Goal: Transaction & Acquisition: Purchase product/service

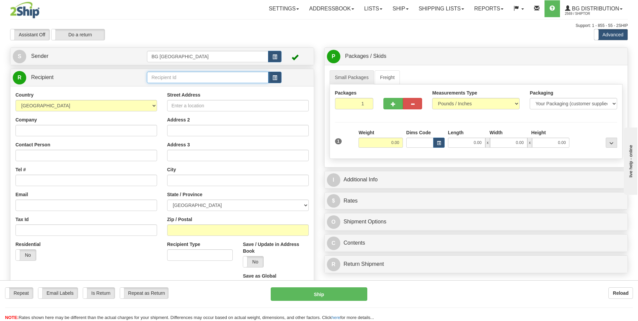
click at [193, 80] on input "text" at bounding box center [207, 77] width 121 height 11
click at [182, 87] on div "60442" at bounding box center [206, 87] width 115 height 7
type input "60442"
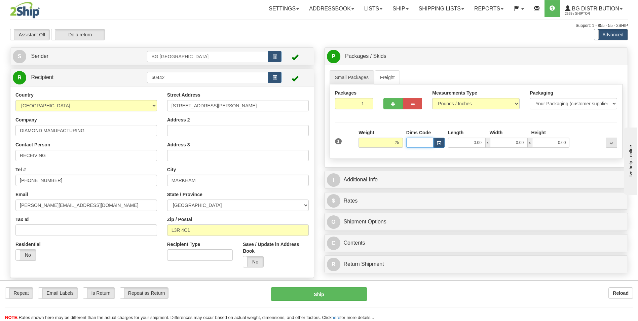
type input "25.00"
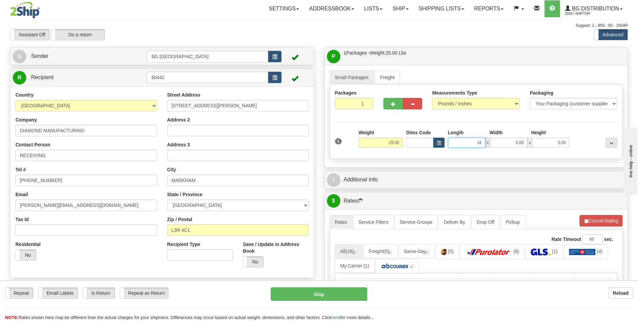
type input "16.00"
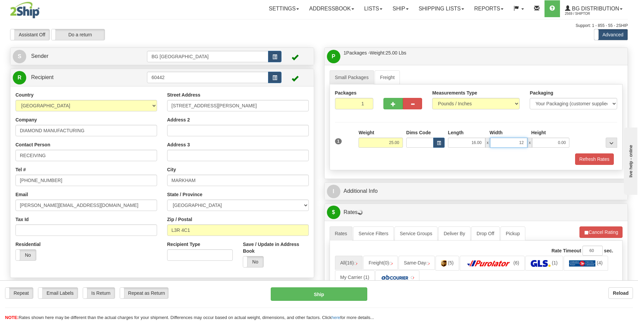
type input "12.00"
type input "10.00"
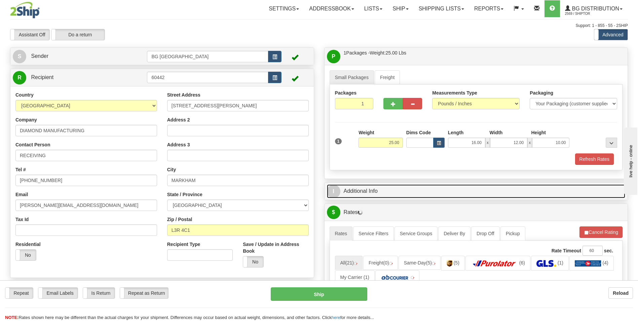
click at [354, 185] on link "I Additional Info" at bounding box center [476, 191] width 299 height 14
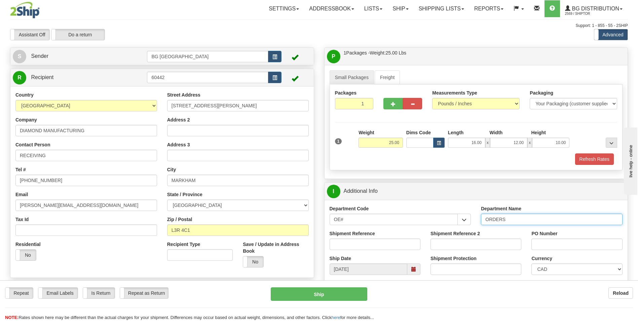
click at [521, 219] on input "ORDERS" at bounding box center [552, 219] width 142 height 11
type input "70183786-00"
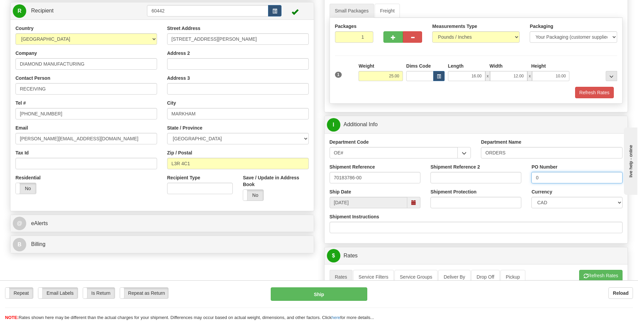
scroll to position [202, 0]
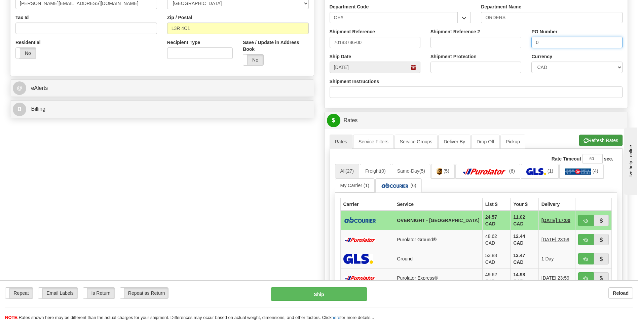
type input "0"
click at [589, 143] on button "Refresh Rates" at bounding box center [601, 140] width 43 height 11
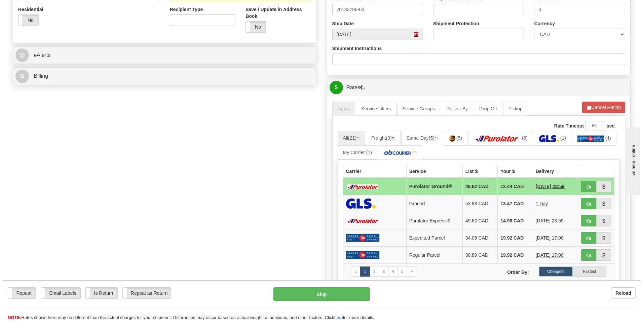
scroll to position [236, 0]
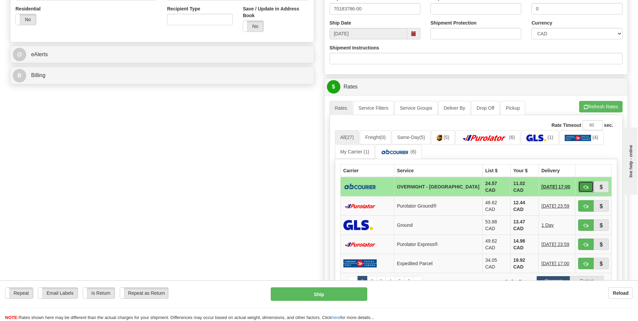
click at [591, 186] on button "button" at bounding box center [586, 186] width 15 height 11
type input "4"
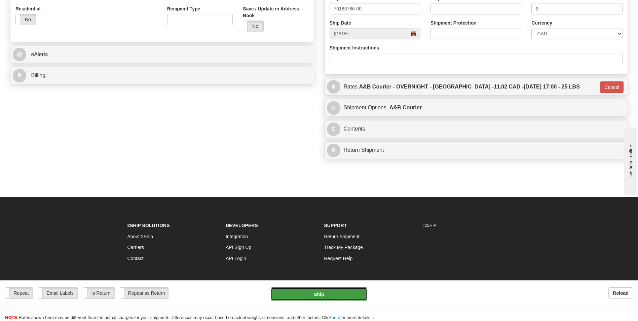
click at [355, 295] on button "Ship" at bounding box center [319, 293] width 96 height 13
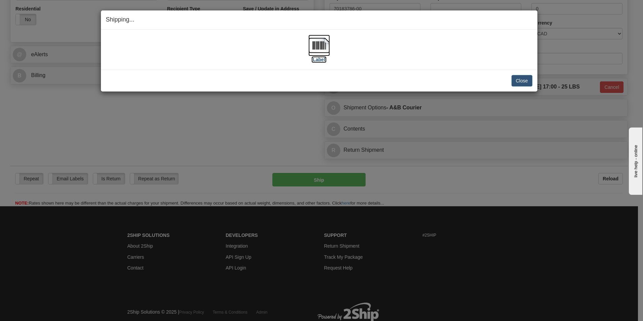
click at [318, 48] on img at bounding box center [320, 46] width 22 height 22
click at [521, 79] on button "Close" at bounding box center [522, 80] width 21 height 11
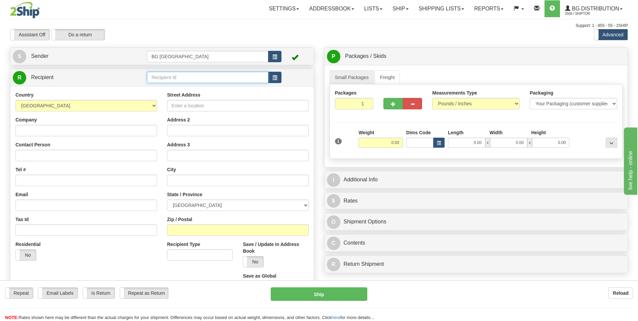
click at [172, 80] on input "text" at bounding box center [207, 77] width 121 height 11
click at [168, 85] on div "60363" at bounding box center [206, 87] width 115 height 7
type input "60363"
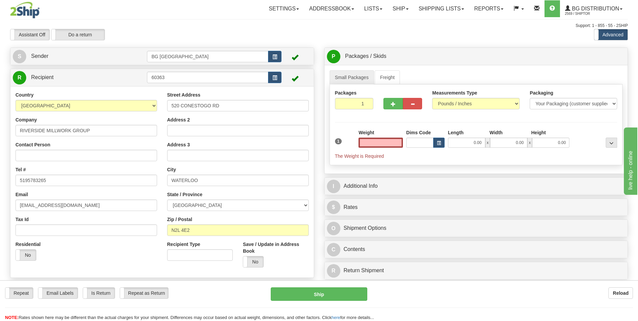
type input "0.00"
click at [217, 104] on input "520 CONESTOGO RD" at bounding box center [238, 105] width 142 height 11
paste input "1275 HUBREY ROA"
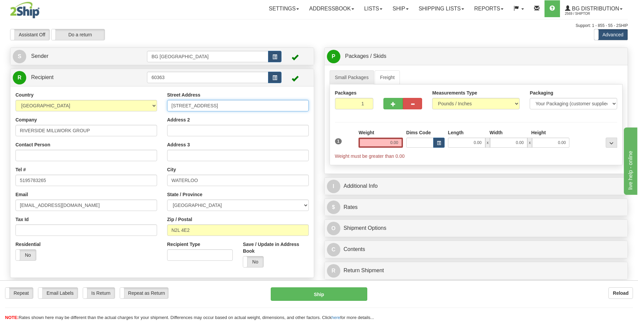
type input "1275 HUBREY ROAD"
click at [231, 179] on input "WATERLOO" at bounding box center [238, 180] width 142 height 11
paste input "LONDON"
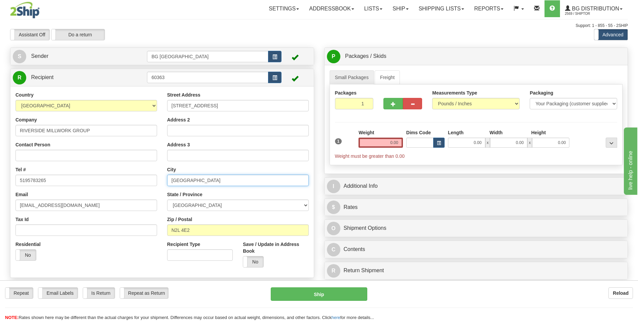
type input "LONDON"
click at [189, 228] on input "N2L 4E2" at bounding box center [238, 229] width 142 height 11
paste input "6N 1"
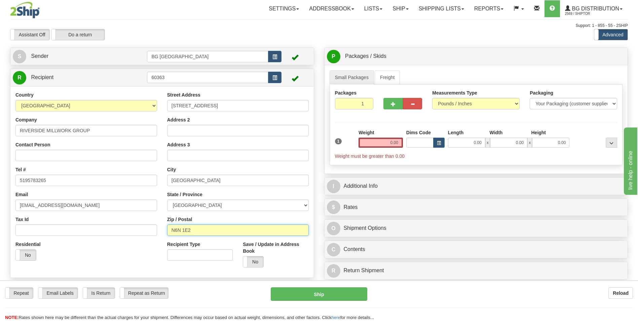
type input "N6N 1E2"
click at [392, 145] on input "0.00" at bounding box center [381, 143] width 44 height 10
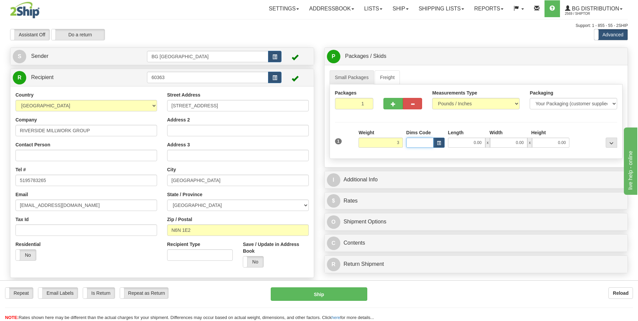
type input "3.00"
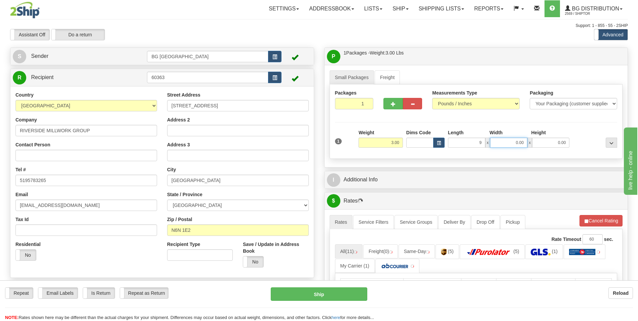
type input "9.00"
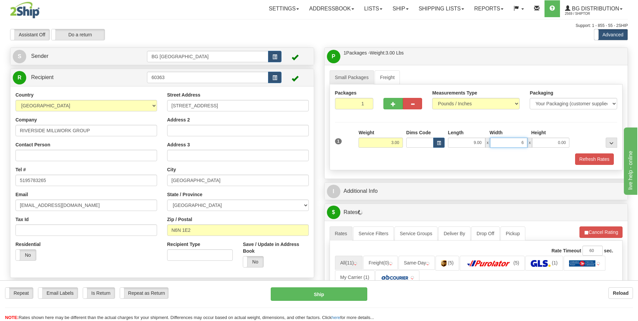
type input "6.00"
type input "3.00"
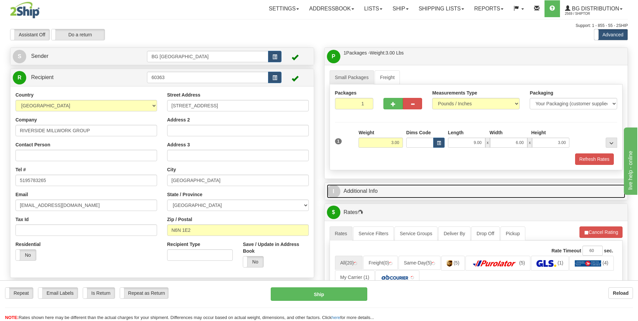
click at [391, 188] on link "I Additional Info" at bounding box center [476, 191] width 299 height 14
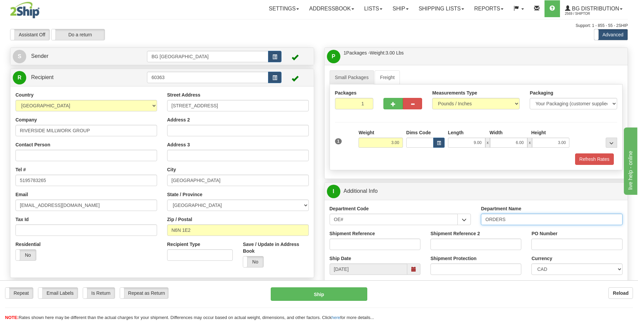
click at [512, 223] on input "ORDERS" at bounding box center [552, 219] width 142 height 11
type input "70180353-00"
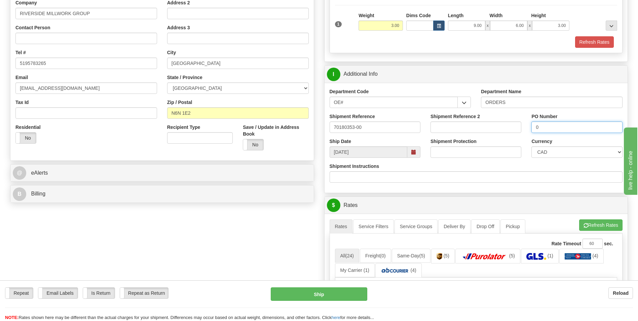
scroll to position [168, 0]
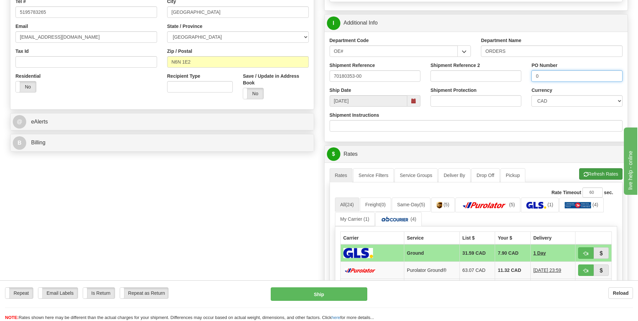
type input "0"
click at [605, 175] on button "Refresh Rates" at bounding box center [601, 173] width 43 height 11
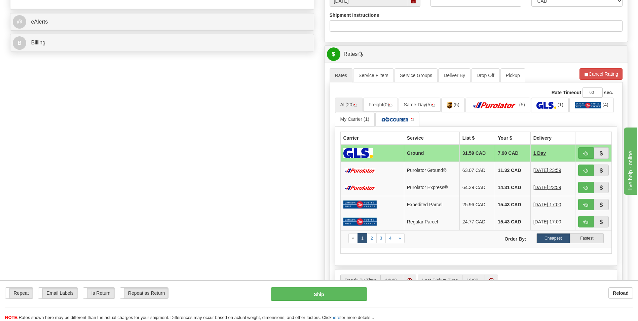
scroll to position [303, 0]
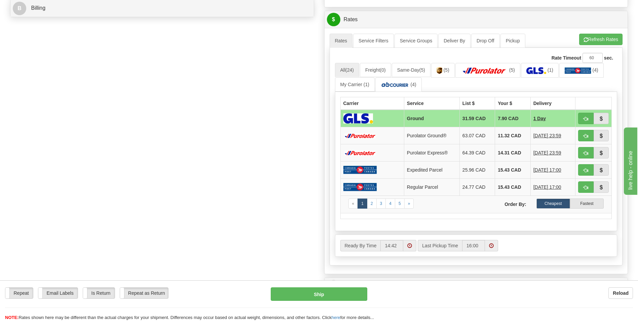
click at [499, 134] on td "11.32 CAD" at bounding box center [512, 135] width 35 height 17
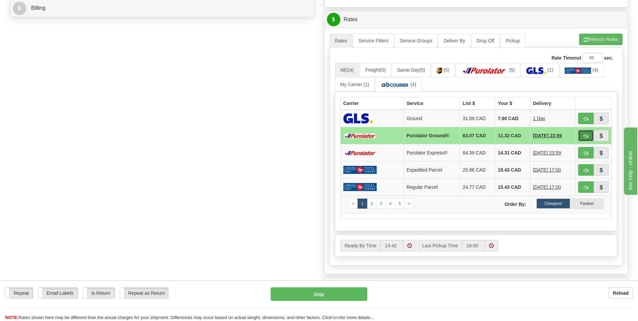
click at [584, 133] on button "button" at bounding box center [586, 135] width 15 height 11
type input "260"
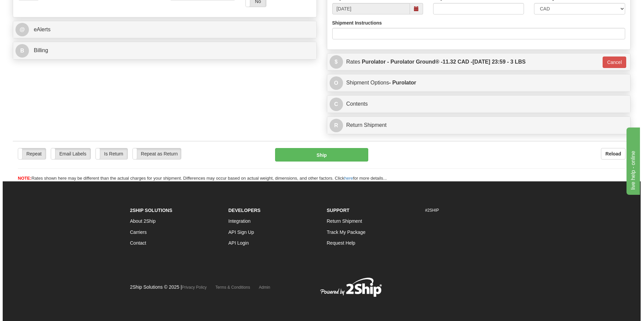
scroll to position [260, 0]
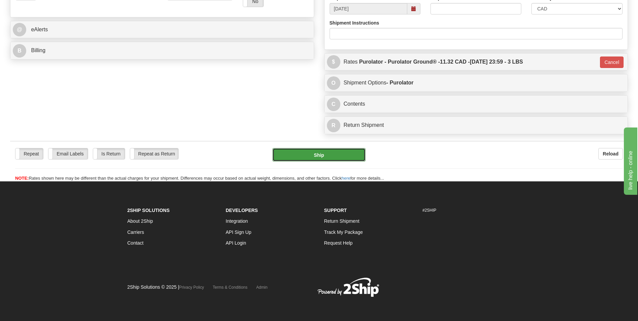
click at [306, 151] on button "Ship" at bounding box center [319, 154] width 93 height 13
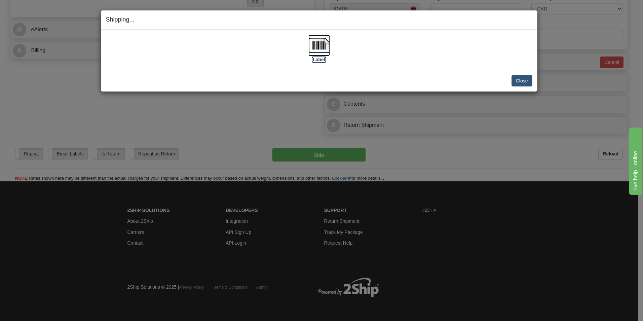
click at [317, 44] on img at bounding box center [320, 46] width 22 height 22
click at [517, 82] on button "Close" at bounding box center [522, 80] width 21 height 11
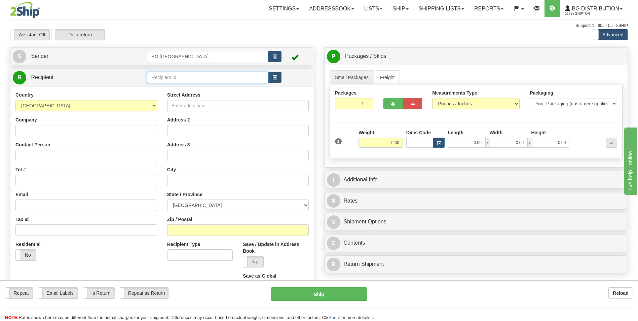
click at [183, 83] on input "text" at bounding box center [207, 77] width 121 height 11
click at [177, 87] on div "60028" at bounding box center [206, 87] width 115 height 7
type input "60028"
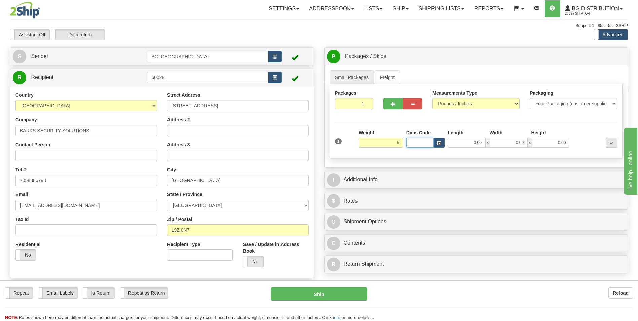
type input "5.00"
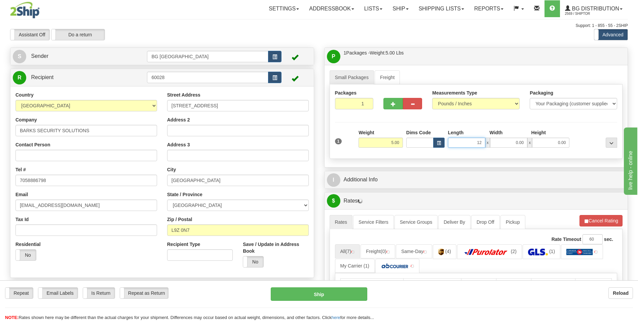
type input "12.00"
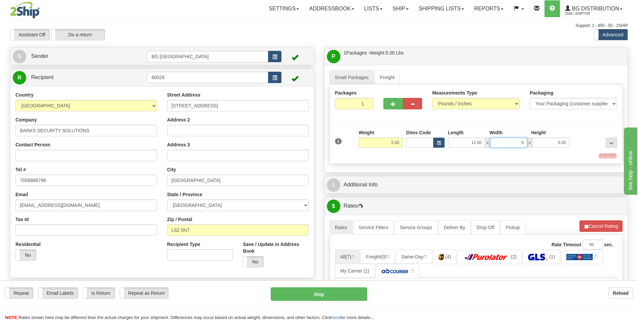
type input "6.00"
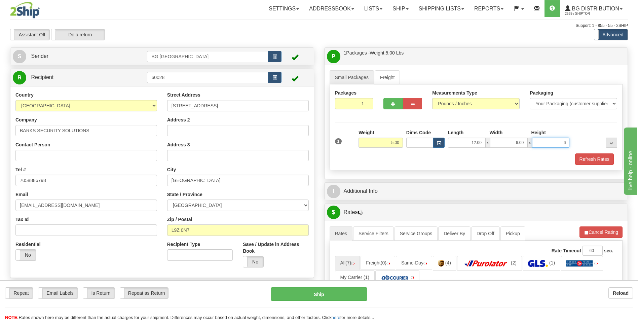
type input "6.00"
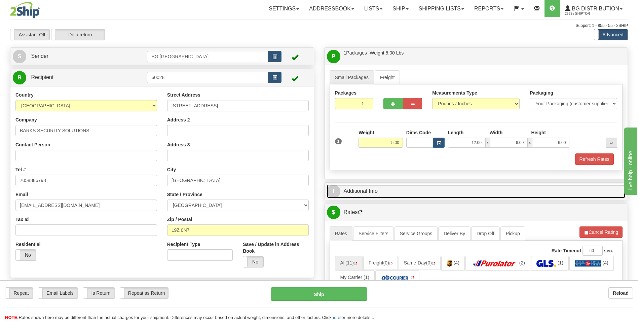
click at [363, 187] on link "I Additional Info" at bounding box center [476, 191] width 299 height 14
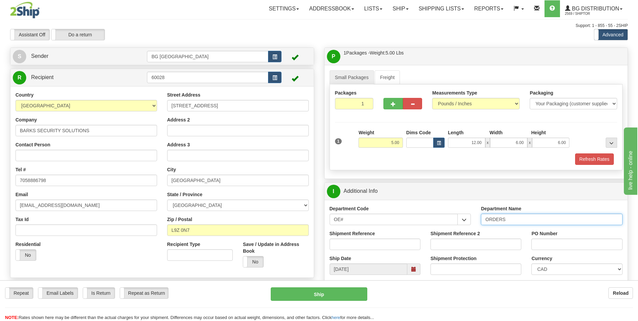
click at [508, 216] on input "ORDERS" at bounding box center [552, 219] width 142 height 11
type input "70183771-00"
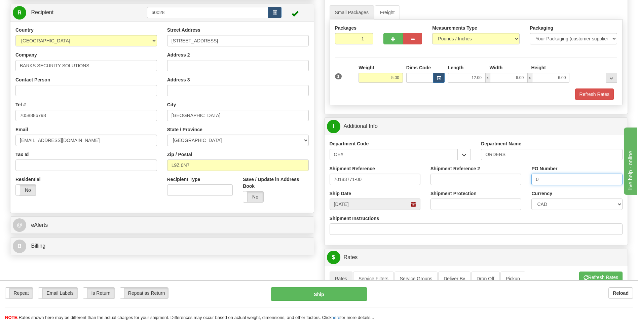
scroll to position [168, 0]
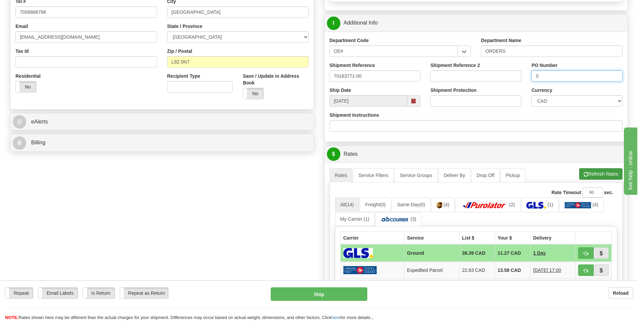
type input "0"
click at [590, 173] on button "Refresh Rates" at bounding box center [601, 173] width 43 height 11
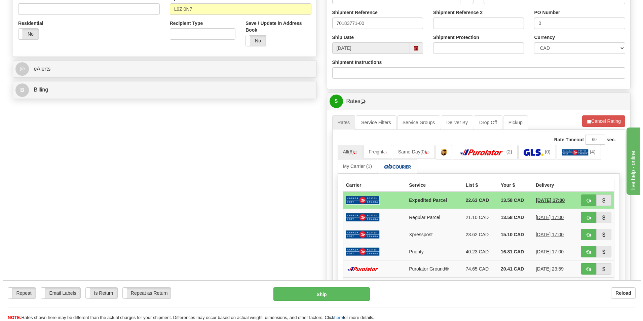
scroll to position [236, 0]
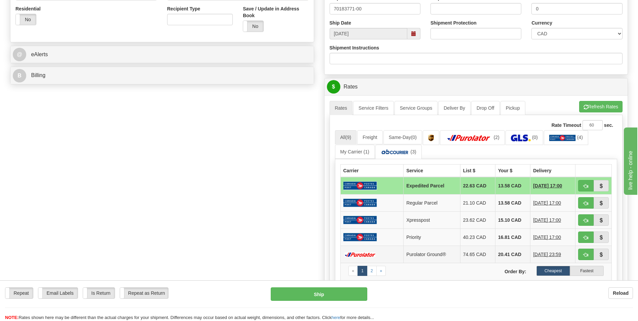
click at [501, 254] on td "20.41 CAD" at bounding box center [512, 254] width 35 height 17
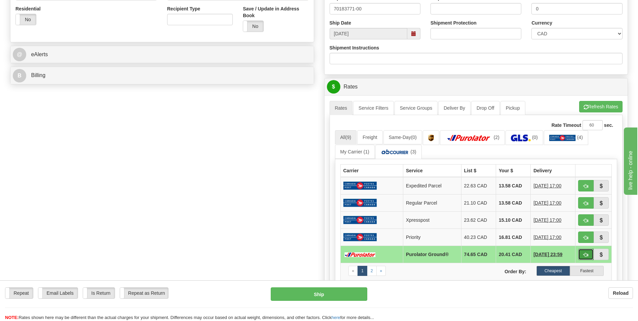
click at [589, 253] on button "button" at bounding box center [586, 254] width 15 height 11
type input "260"
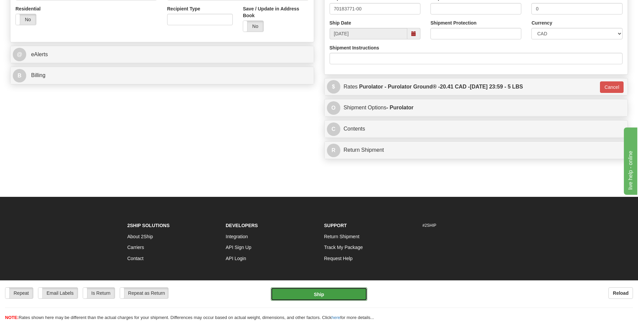
click at [330, 294] on button "Ship" at bounding box center [319, 293] width 96 height 13
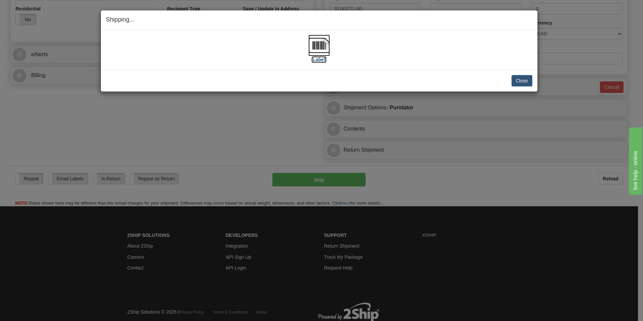
click at [320, 44] on img at bounding box center [320, 46] width 22 height 22
click at [524, 74] on div "Close Cancel Cancel Shipment and Quit Pickup Quit Pickup ONLY" at bounding box center [319, 81] width 437 height 22
click at [524, 78] on button "Close" at bounding box center [522, 80] width 21 height 11
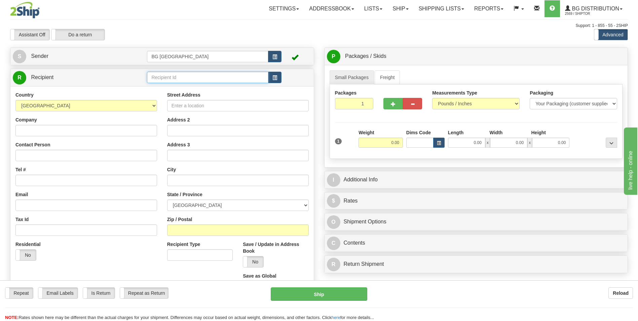
click at [182, 73] on input "text" at bounding box center [207, 77] width 121 height 11
click at [169, 85] on div "5910" at bounding box center [206, 87] width 115 height 7
type input "5910"
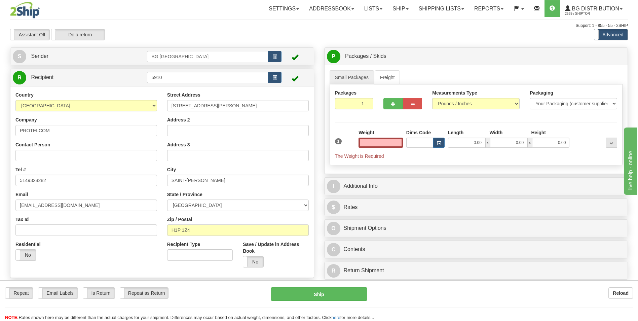
type input "0.00"
click at [67, 135] on input "PROTELCOM" at bounding box center [86, 130] width 142 height 11
click at [180, 104] on input "104-9125 RUE PASCAL-GAGNON" at bounding box center [238, 105] width 142 height 11
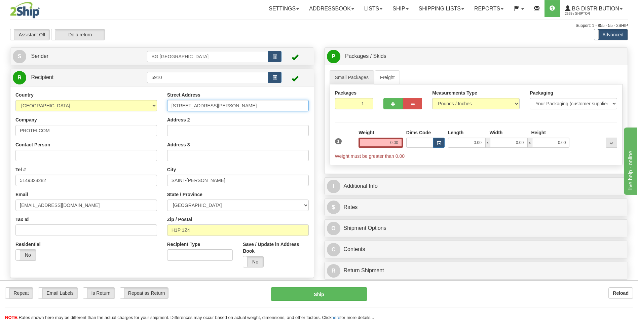
click at [180, 104] on input "104-9125 RUE PASCAL-GAGNON" at bounding box center [238, 105] width 142 height 11
paste input "9610 Rue Ignace Suite M"
type input "9610 Rue Ignace Suite M"
click at [182, 178] on input "SAINT-LEONARD" at bounding box center [238, 180] width 142 height 11
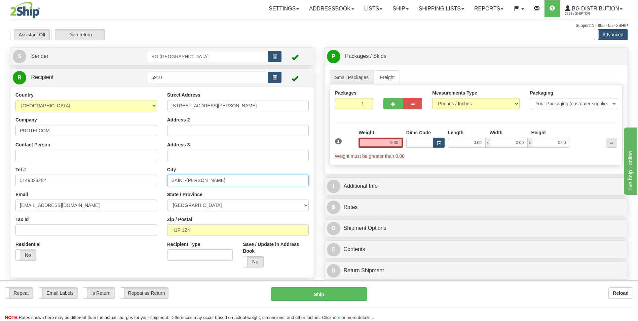
click at [182, 178] on input "SAINT-LEONARD" at bounding box center [238, 180] width 142 height 11
paste input "Brossard"
type input "Brossard"
click at [191, 236] on input "H1P 1Z4" at bounding box center [238, 229] width 142 height 11
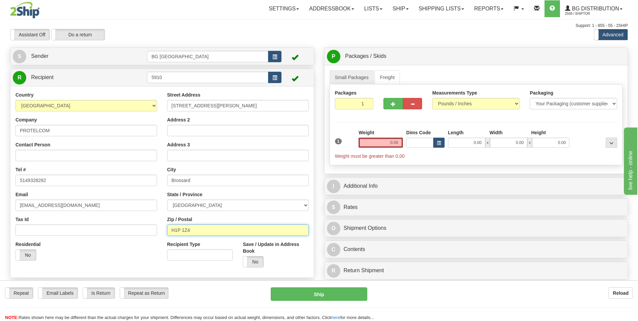
click at [191, 236] on input "H1P 1Z4" at bounding box center [238, 229] width 142 height 11
paste input "J4Y 2R"
type input "J4Y 2R4"
click at [373, 148] on div "Weight 0.00" at bounding box center [381, 141] width 48 height 24
click at [374, 141] on input "0.00" at bounding box center [381, 143] width 44 height 10
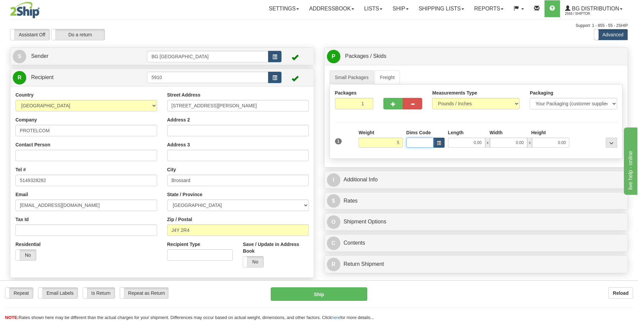
type input "5.00"
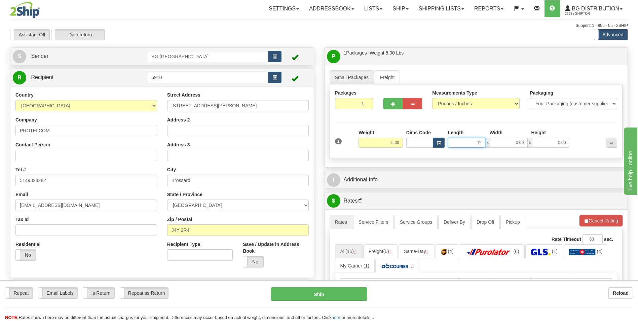
type input "12.00"
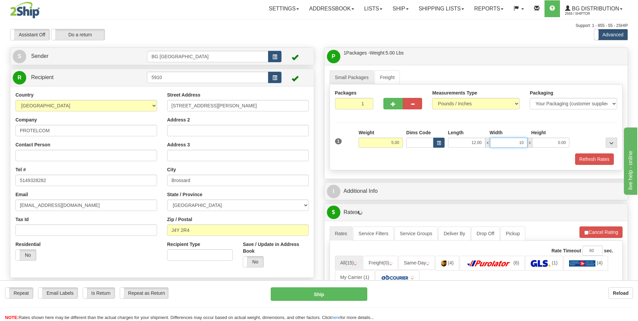
type input "10.00"
type input "8.00"
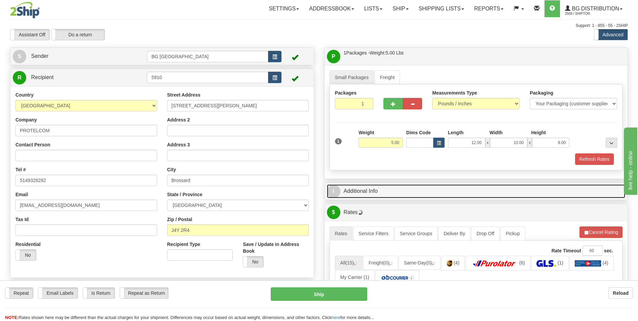
click at [375, 193] on link "I Additional Info" at bounding box center [476, 191] width 299 height 14
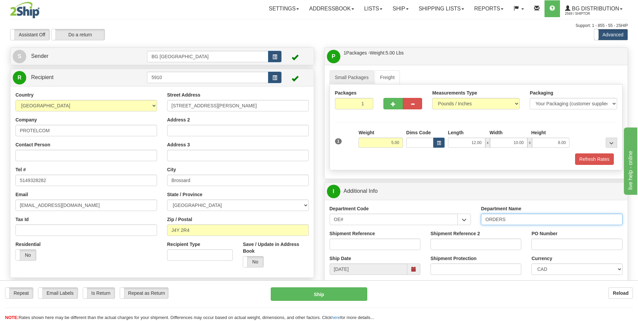
click at [527, 218] on input "ORDERS" at bounding box center [552, 219] width 142 height 11
type input "70183655-00"
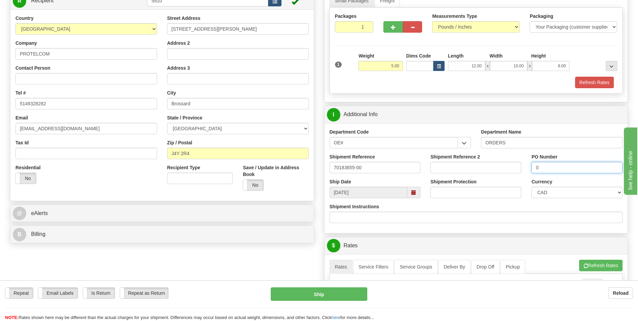
scroll to position [202, 0]
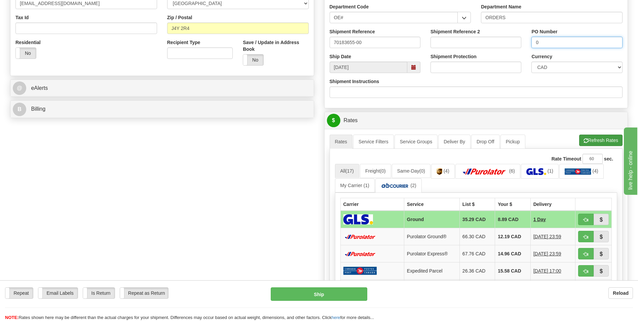
type input "0"
click at [582, 138] on button "Refresh Rates" at bounding box center [601, 140] width 43 height 11
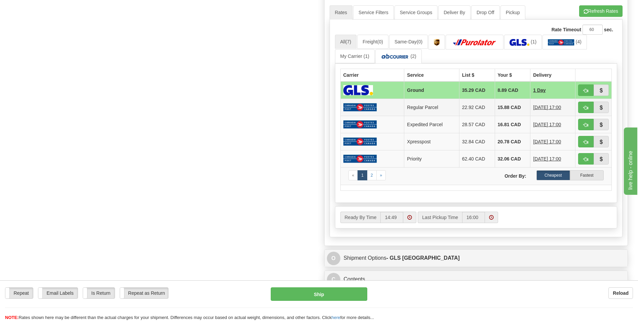
scroll to position [337, 0]
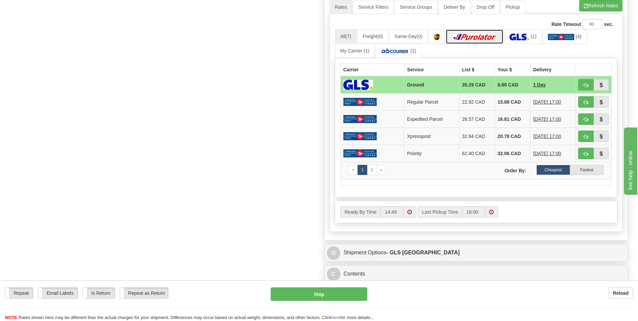
click at [484, 31] on link at bounding box center [475, 36] width 58 height 14
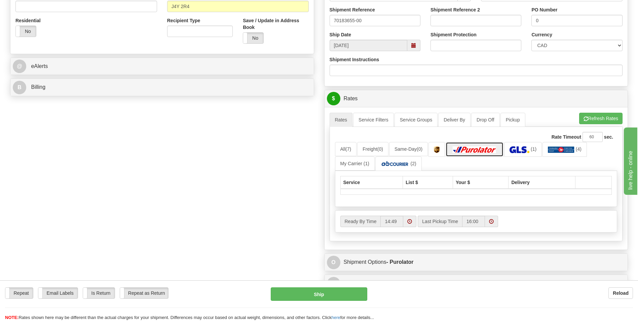
scroll to position [135, 0]
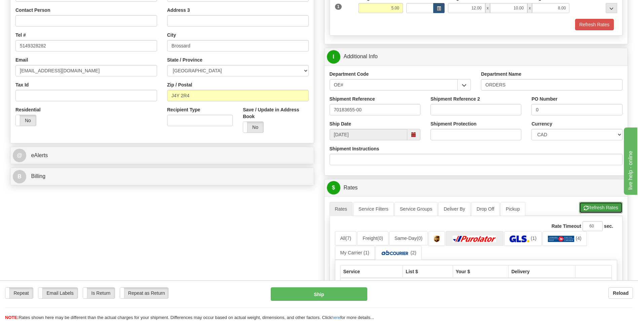
click at [602, 206] on button "Refresh Rates" at bounding box center [601, 207] width 43 height 11
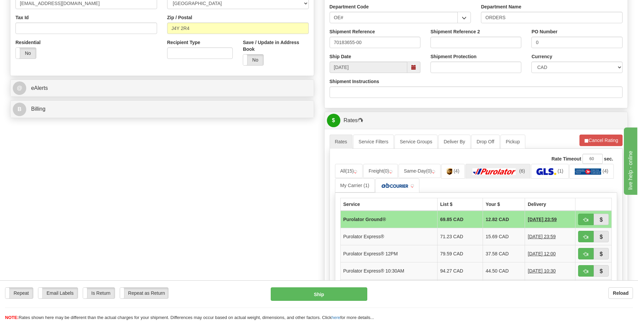
scroll to position [303, 0]
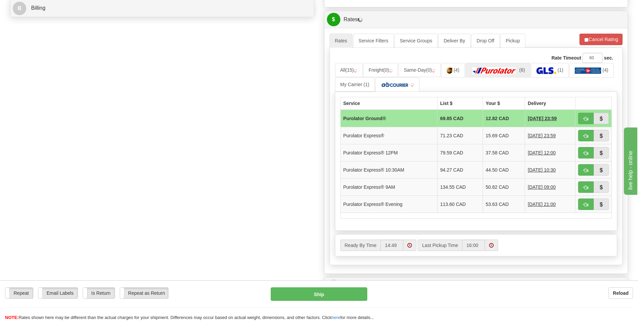
click at [499, 121] on td "12.82 CAD" at bounding box center [504, 119] width 42 height 18
click at [585, 119] on span "button" at bounding box center [586, 119] width 5 height 4
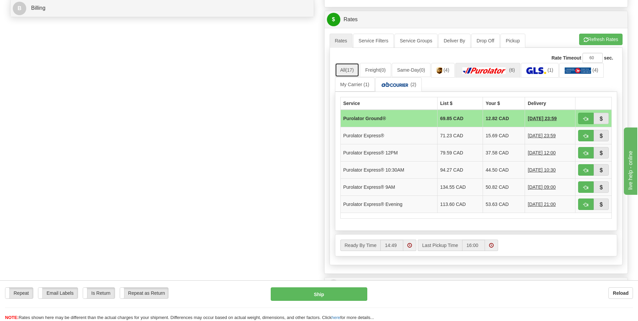
click at [354, 73] on link "All (17)" at bounding box center [347, 70] width 24 height 14
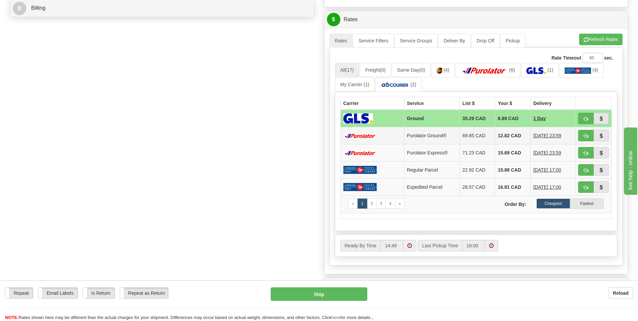
click at [508, 139] on td "12.82 CAD" at bounding box center [512, 135] width 35 height 17
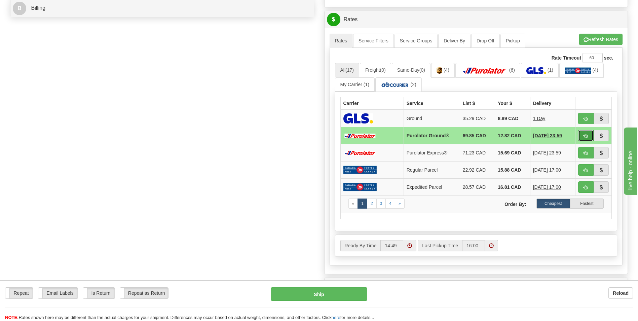
click at [592, 136] on button "button" at bounding box center [586, 135] width 15 height 11
type input "260"
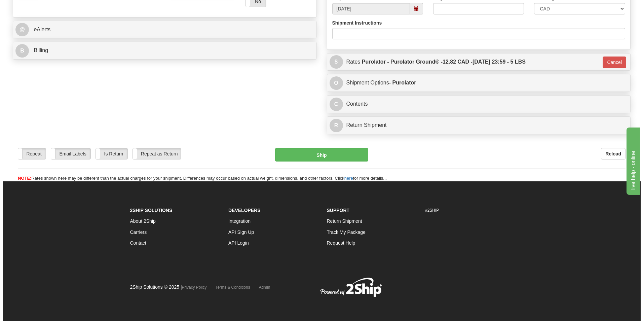
scroll to position [260, 0]
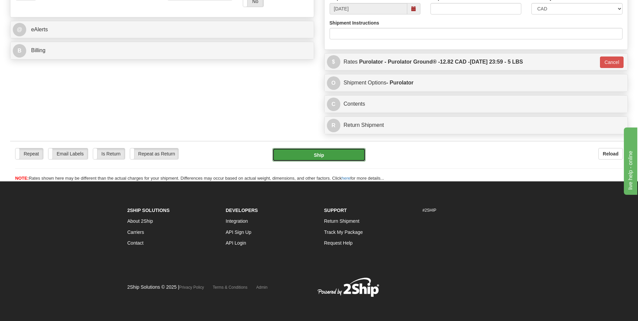
click at [294, 152] on button "Ship" at bounding box center [319, 154] width 93 height 13
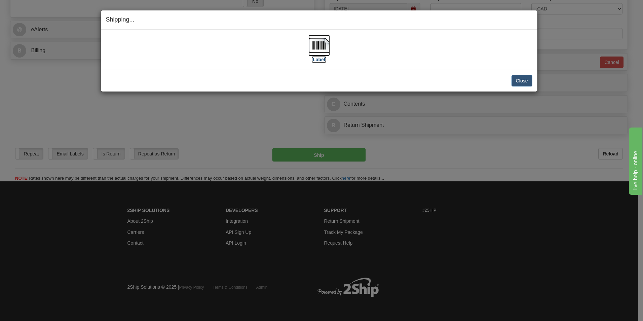
click at [311, 50] on img at bounding box center [320, 46] width 22 height 22
click at [529, 85] on button "Close" at bounding box center [522, 80] width 21 height 11
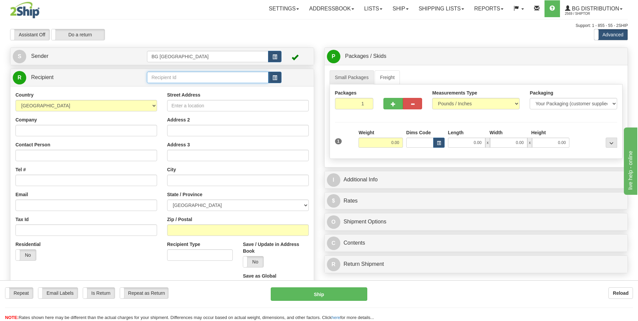
click at [153, 78] on input "text" at bounding box center [207, 77] width 121 height 11
click at [155, 83] on li "1014" at bounding box center [207, 87] width 120 height 9
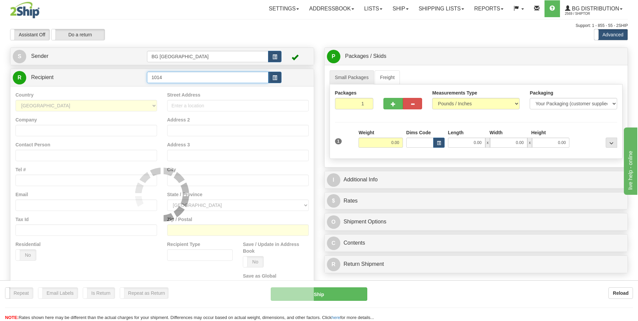
type input "1014"
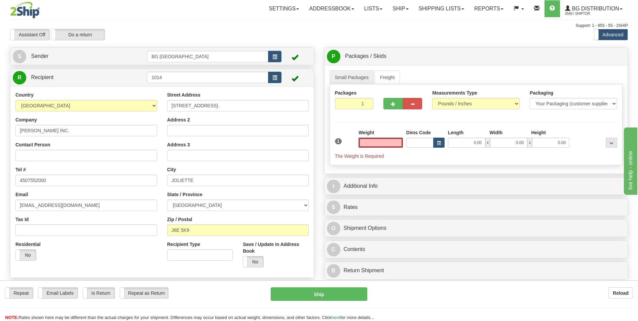
type input "0.00"
click at [207, 104] on input "[STREET_ADDRESS]." at bounding box center [238, 105] width 142 height 11
paste input "958 [GEOGRAPHIC_DATA]"
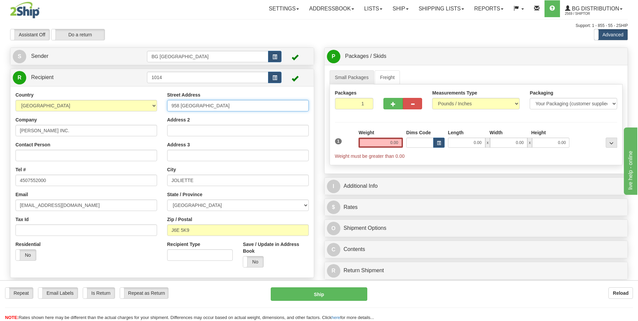
type input "958 [GEOGRAPHIC_DATA]"
click at [189, 185] on input "JOLIETTE" at bounding box center [238, 180] width 142 height 11
click at [198, 228] on input "J6E 5K9" at bounding box center [238, 229] width 142 height 11
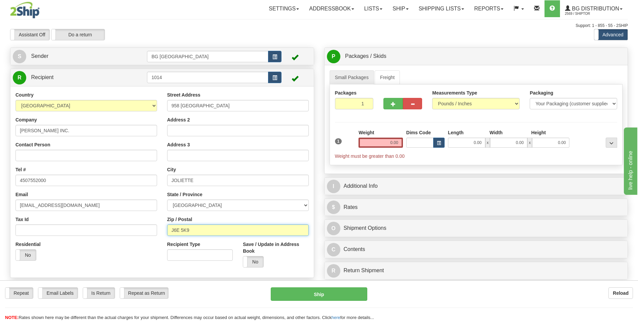
click at [198, 228] on input "J6E 5K9" at bounding box center [238, 229] width 142 height 11
paste input "3A4"
type input "J6E 3A4"
click at [388, 142] on input "0.00" at bounding box center [381, 143] width 44 height 10
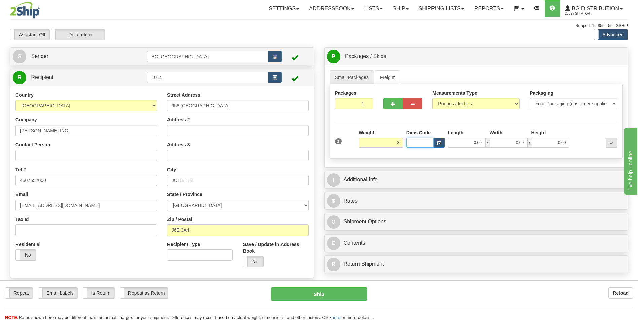
type input "8.00"
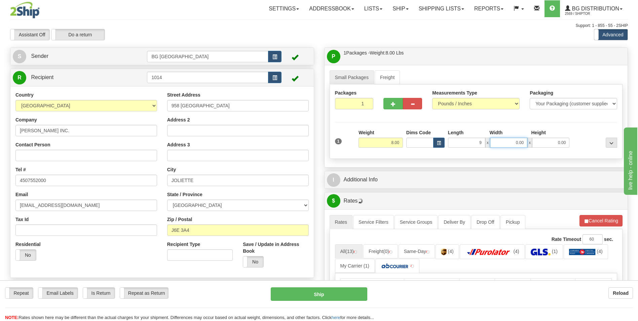
type input "9.00"
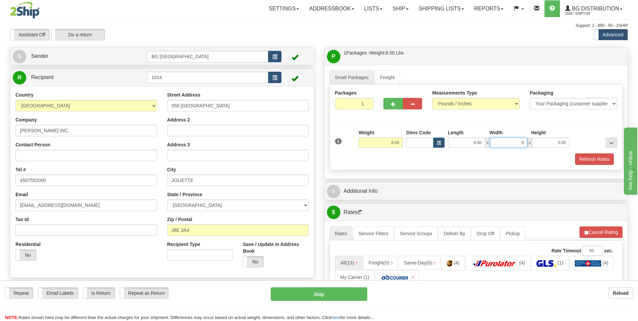
type input "9.00"
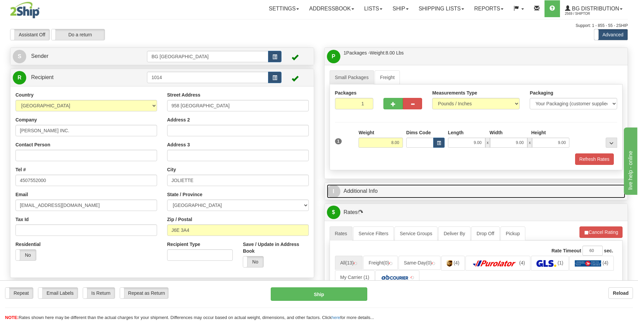
click at [390, 196] on link "I Additional Info" at bounding box center [476, 191] width 299 height 14
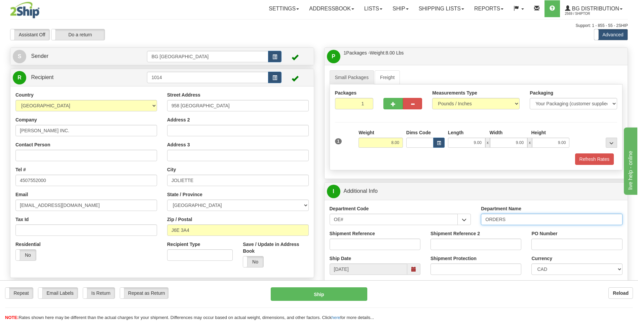
click at [512, 216] on input "ORDERS" at bounding box center [552, 219] width 142 height 11
type input "70183775-00"
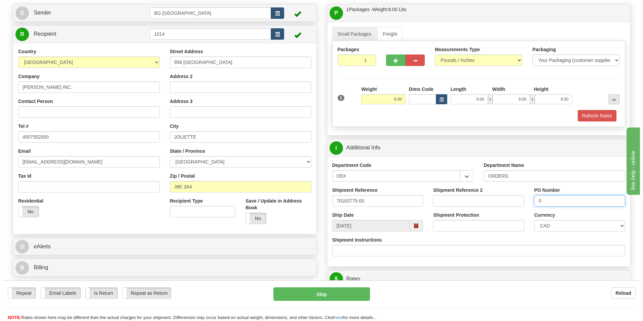
scroll to position [202, 0]
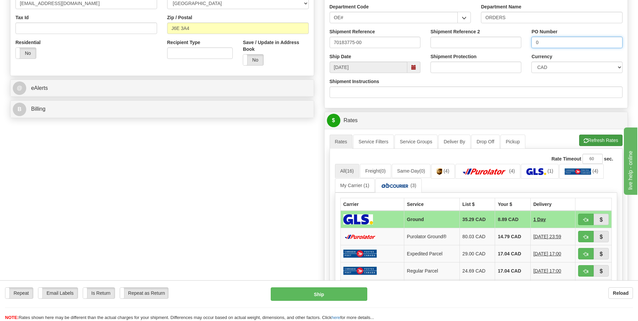
type input "0"
click at [586, 143] on span "button" at bounding box center [586, 141] width 5 height 4
click at [498, 234] on td "14.79 CAD" at bounding box center [512, 236] width 35 height 17
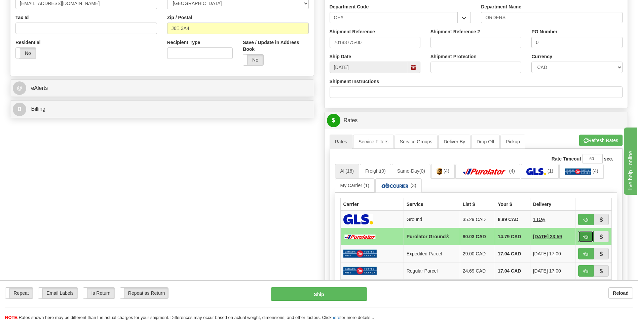
click at [585, 235] on span "button" at bounding box center [586, 237] width 5 height 4
type input "260"
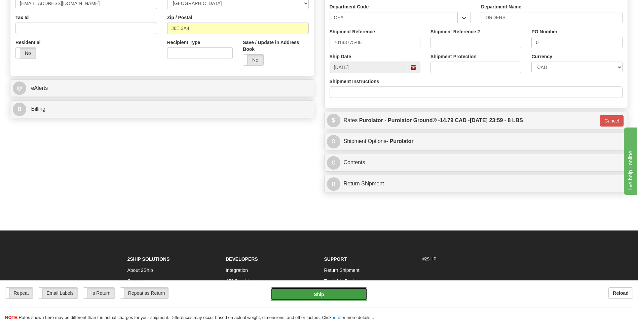
click at [335, 290] on button "Ship" at bounding box center [319, 293] width 96 height 13
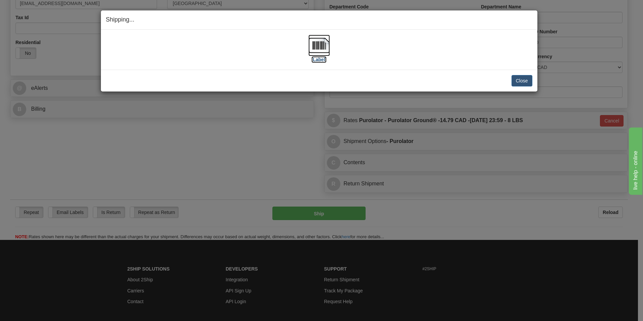
click at [310, 42] on img at bounding box center [320, 46] width 22 height 22
click at [519, 78] on button "Close" at bounding box center [522, 80] width 21 height 11
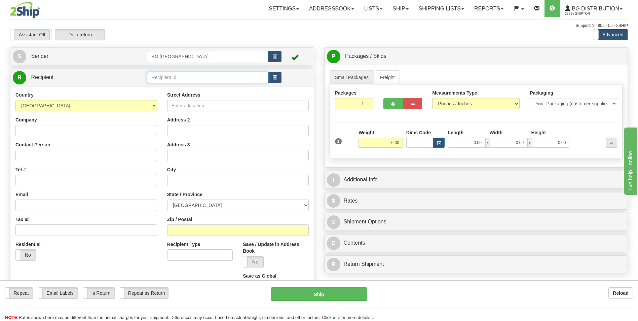
click at [188, 82] on input "text" at bounding box center [207, 77] width 121 height 11
click at [179, 86] on div "910586" at bounding box center [206, 87] width 115 height 7
type input "910586"
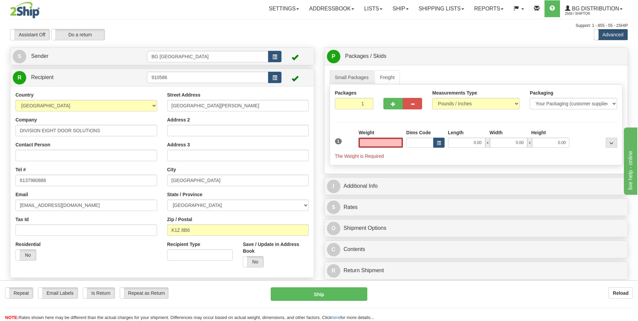
type input "0.00"
click at [390, 142] on input "0.00" at bounding box center [381, 143] width 44 height 10
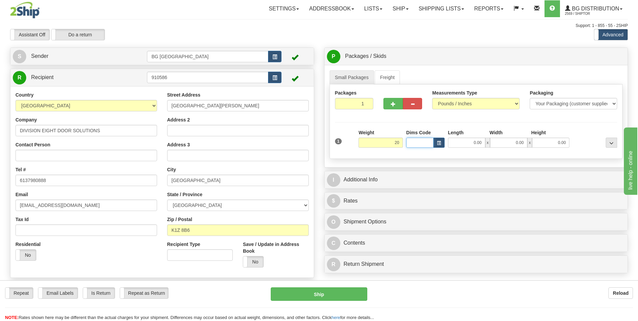
type input "20.00"
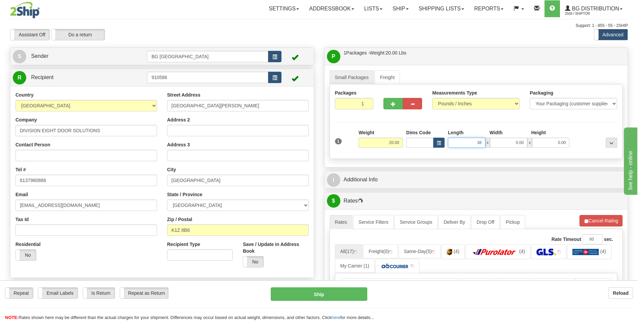
type input "38.00"
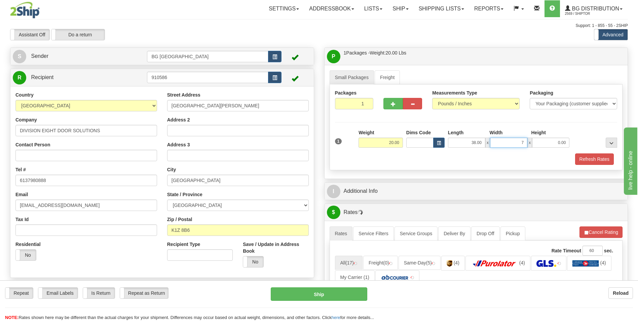
type input "7.00"
type input "5.00"
click at [396, 105] on button "button" at bounding box center [393, 103] width 19 height 11
type input "2"
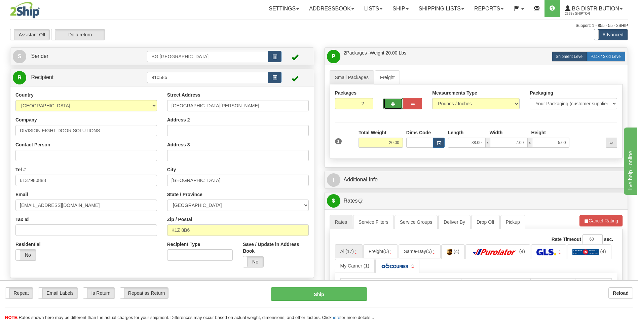
click at [606, 57] on span "Pack / Skid Level" at bounding box center [606, 56] width 31 height 5
radio input "true"
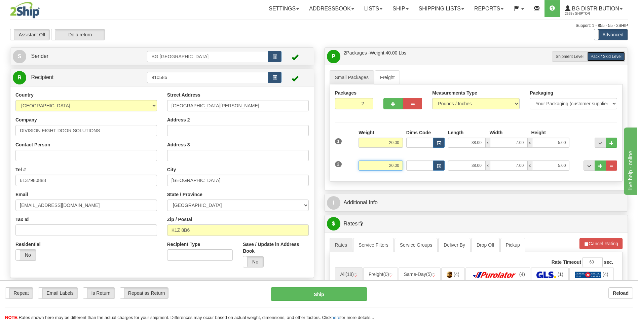
click at [392, 167] on input "20.00" at bounding box center [381, 166] width 44 height 10
type input "5.00"
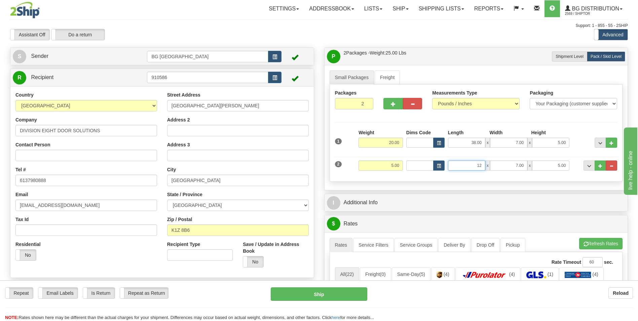
type input "12.00"
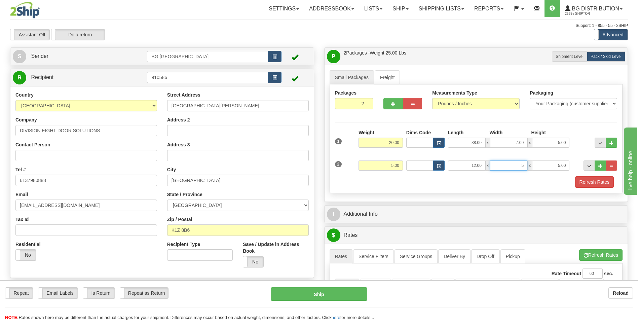
type input "5.00"
type input "4.00"
click at [388, 206] on div "I Additional Info" at bounding box center [477, 214] width 304 height 17
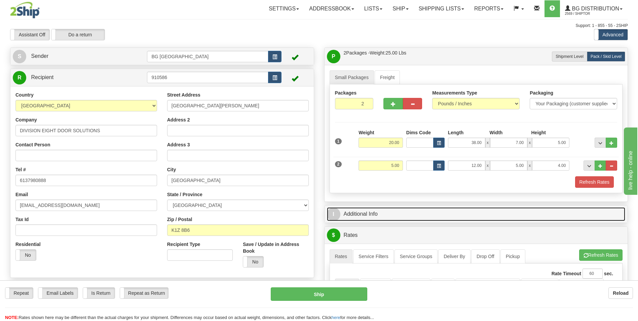
click at [386, 210] on link "I Additional Info" at bounding box center [476, 214] width 299 height 14
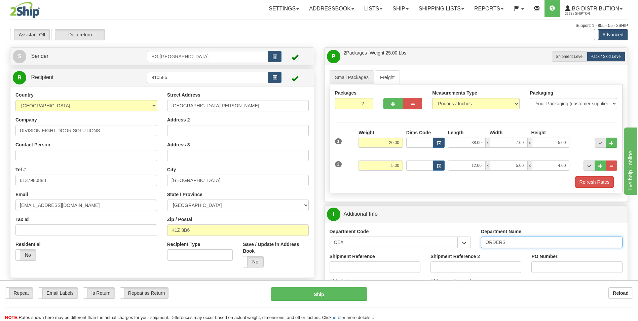
click at [515, 239] on input "ORDERS" at bounding box center [552, 242] width 142 height 11
type input "70183750-00"
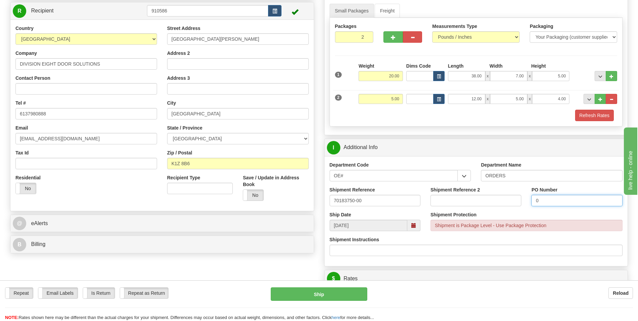
scroll to position [168, 0]
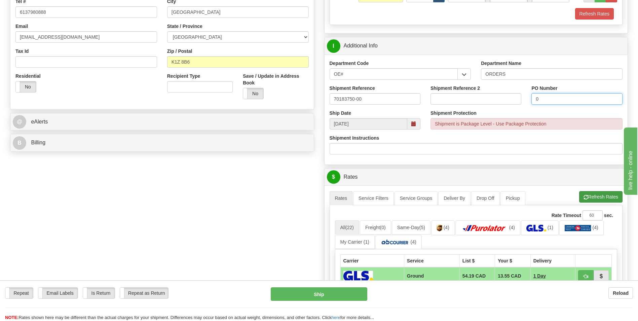
type input "0"
click at [599, 197] on button "Refresh Rates" at bounding box center [601, 196] width 43 height 11
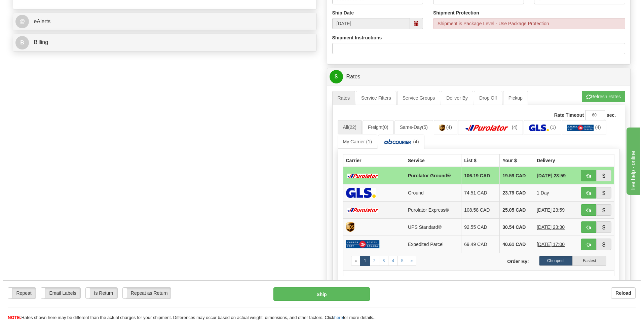
scroll to position [269, 0]
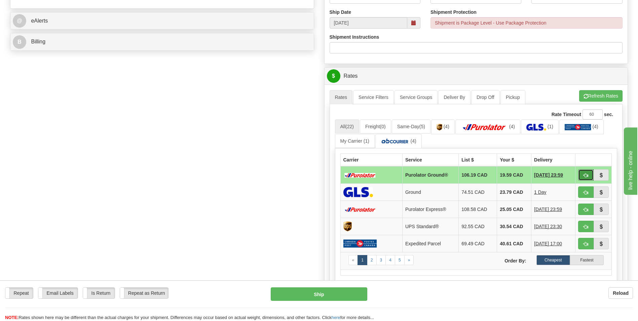
click at [580, 173] on button "button" at bounding box center [586, 174] width 15 height 11
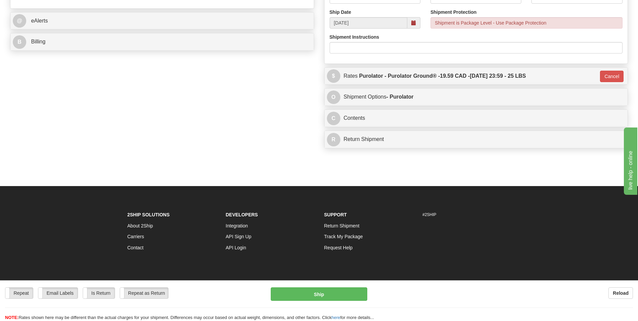
type input "260"
click at [326, 289] on button "Ship" at bounding box center [319, 293] width 96 height 13
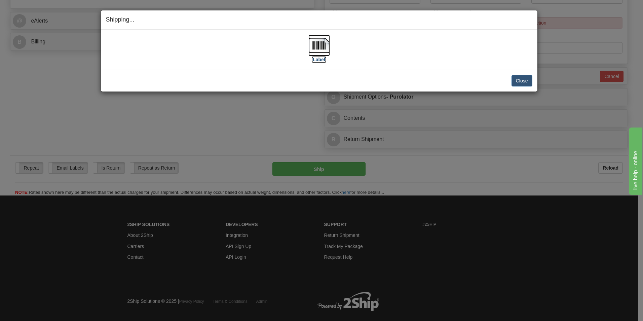
click at [322, 43] on img at bounding box center [320, 46] width 22 height 22
click at [518, 80] on button "Close" at bounding box center [522, 80] width 21 height 11
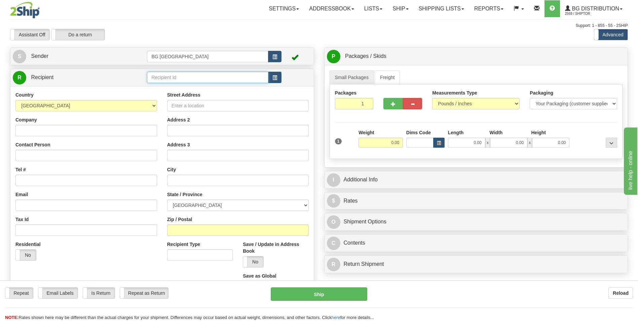
click at [156, 74] on input "text" at bounding box center [207, 77] width 121 height 11
click at [157, 93] on ul "60767" at bounding box center [207, 87] width 121 height 9
click at [159, 89] on div "60767" at bounding box center [206, 87] width 115 height 7
type input "60767"
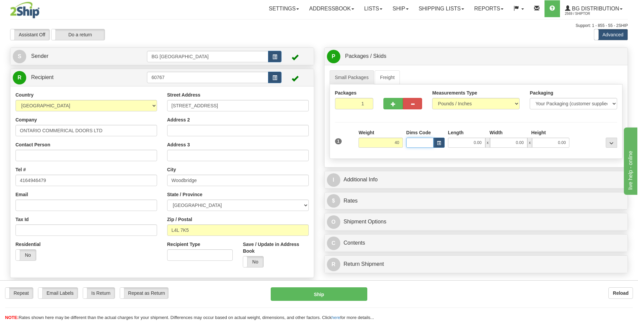
type input "40.00"
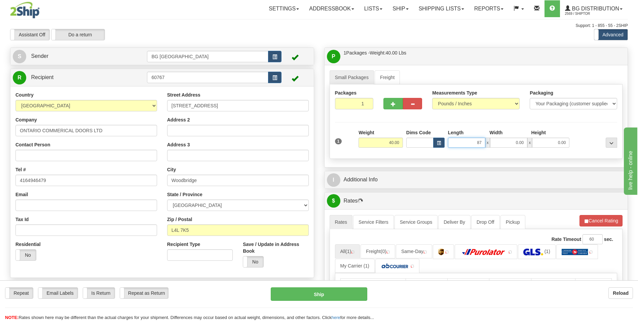
type input "87.00"
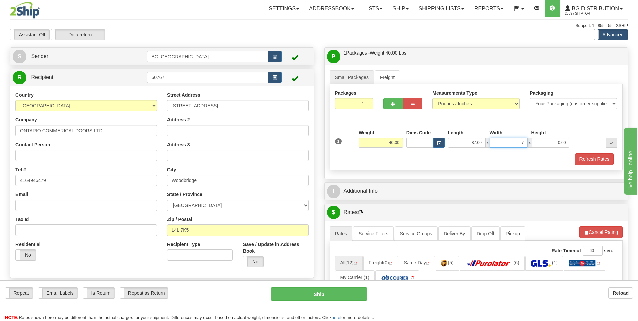
type input "7.00"
click at [393, 106] on span "button" at bounding box center [393, 104] width 5 height 4
type input "2"
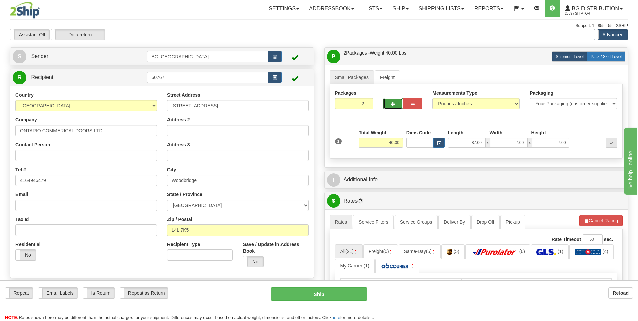
click at [597, 57] on span "Pack / Skid Level" at bounding box center [606, 56] width 31 height 5
radio input "true"
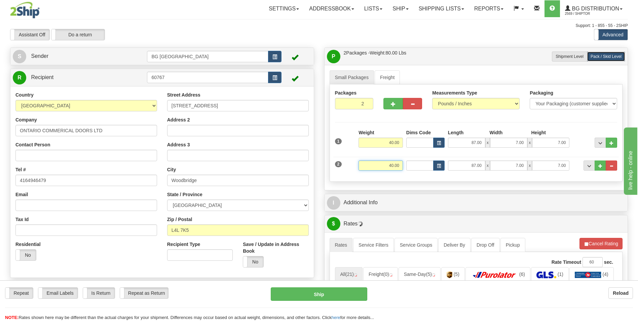
click at [383, 162] on input "40.00" at bounding box center [381, 166] width 44 height 10
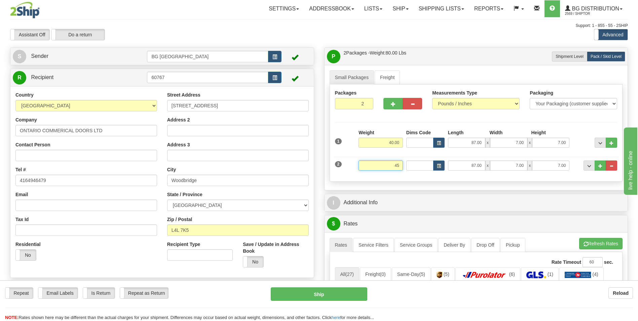
type input "45.00"
type input "50.00"
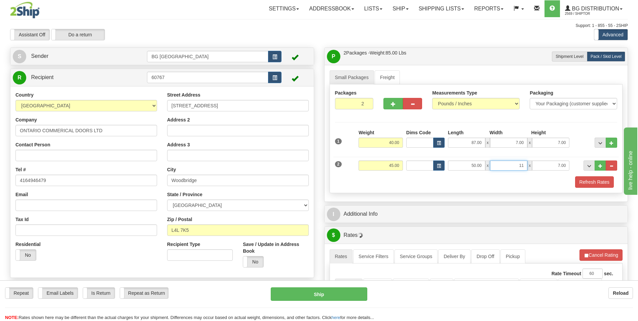
type input "11.00"
type input "7.00"
click at [596, 165] on button "..." at bounding box center [600, 166] width 11 height 10
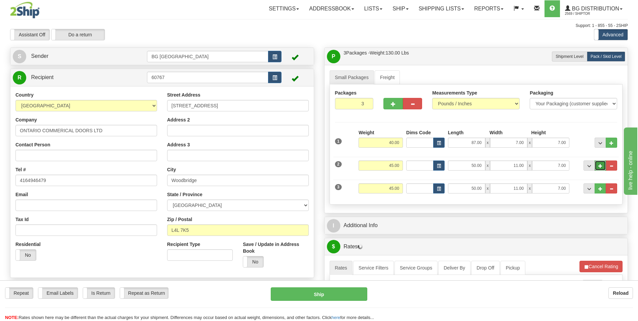
click at [597, 165] on button "..." at bounding box center [600, 166] width 11 height 10
type input "4"
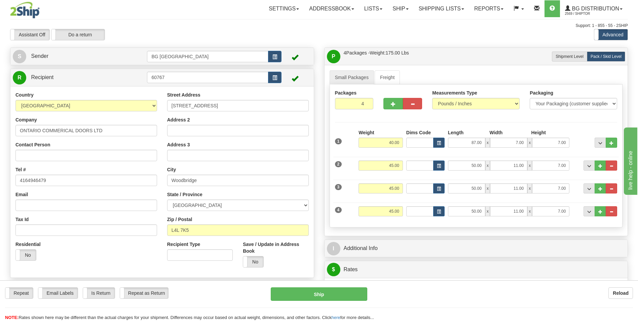
scroll to position [101, 0]
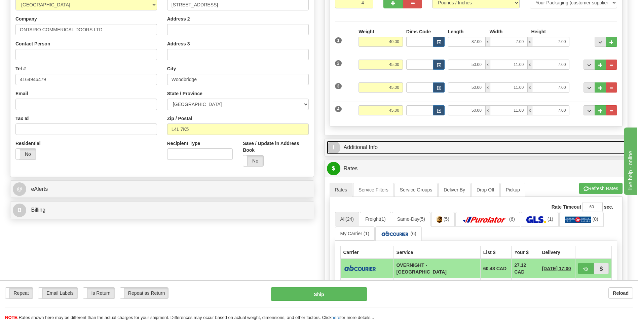
click at [390, 150] on link "I Additional Info" at bounding box center [476, 148] width 299 height 14
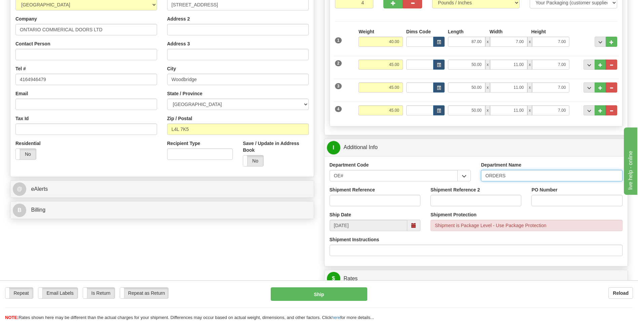
click at [513, 176] on input "ORDERS" at bounding box center [552, 175] width 142 height 11
type input "70178096-00"
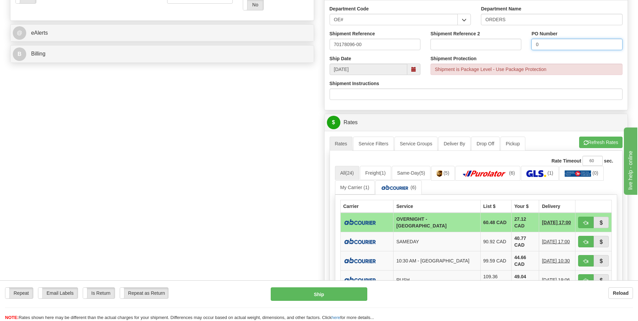
scroll to position [269, 0]
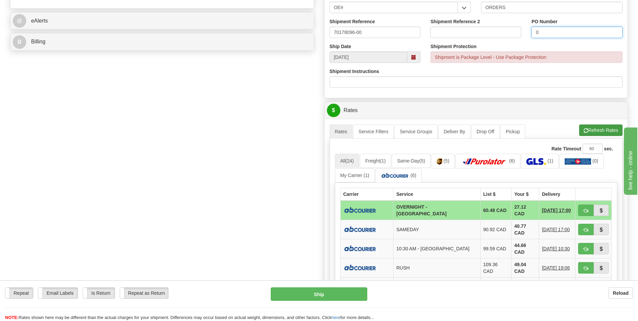
type input "0"
click at [606, 128] on button "Refresh Rates" at bounding box center [601, 130] width 43 height 11
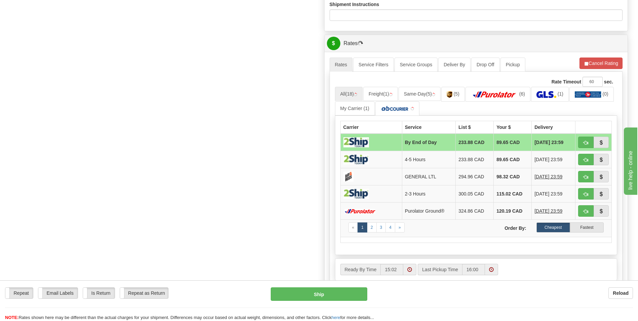
scroll to position [337, 0]
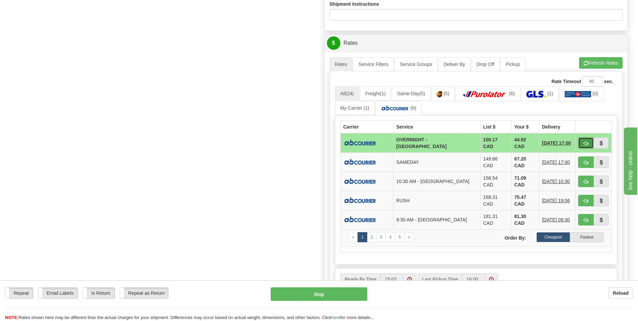
click at [590, 142] on button "button" at bounding box center [586, 142] width 15 height 11
type input "4"
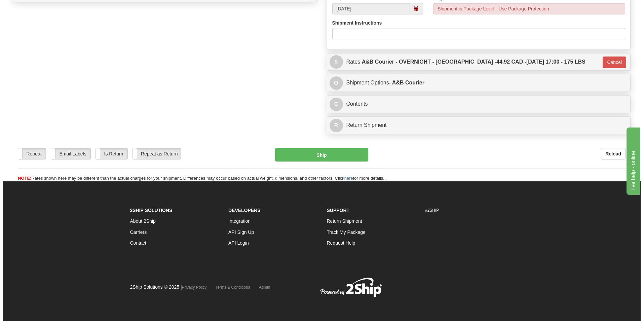
scroll to position [318, 0]
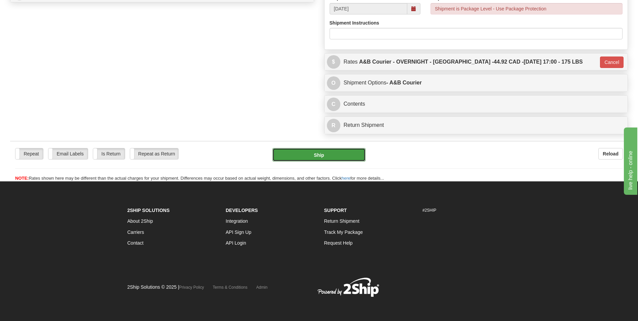
click at [346, 160] on button "Ship" at bounding box center [319, 154] width 93 height 13
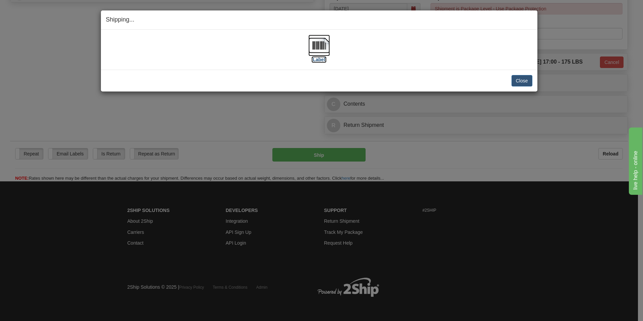
click at [312, 48] on img at bounding box center [320, 46] width 22 height 22
drag, startPoint x: 529, startPoint y: 81, endPoint x: 511, endPoint y: 74, distance: 19.2
click at [529, 81] on button "Close" at bounding box center [522, 80] width 21 height 11
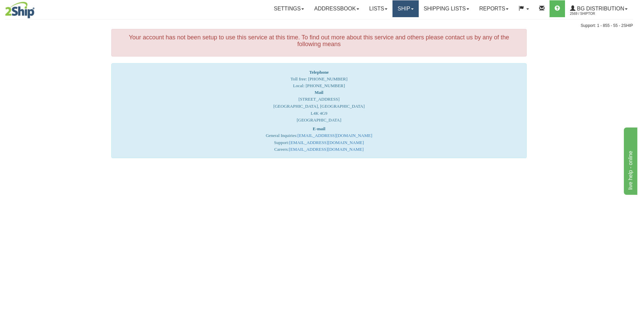
click at [404, 4] on link "Ship" at bounding box center [406, 8] width 26 height 17
click at [397, 24] on link "Ship Screen" at bounding box center [391, 23] width 53 height 9
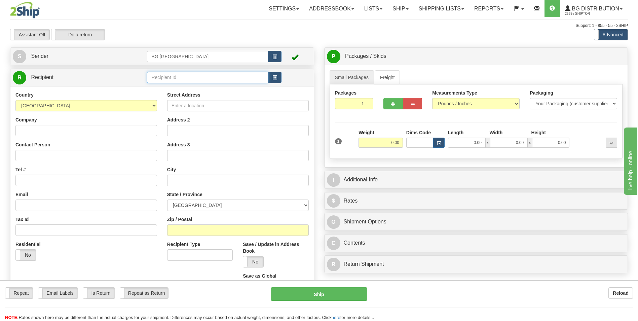
click at [168, 79] on input "text" at bounding box center [207, 77] width 121 height 11
click at [166, 85] on div "60048" at bounding box center [206, 87] width 115 height 7
type input "60048"
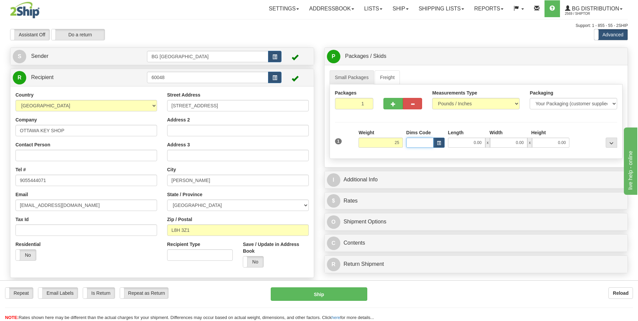
type input "25.00"
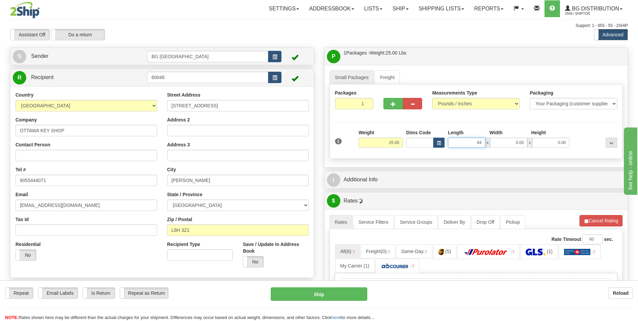
type input "84.00"
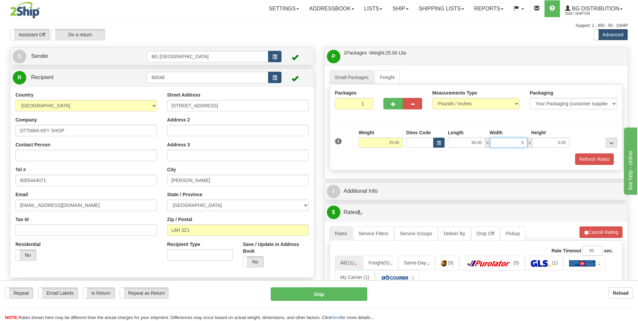
type input "6.00"
type input "3.00"
click at [390, 101] on button "button" at bounding box center [393, 103] width 19 height 11
type input "2"
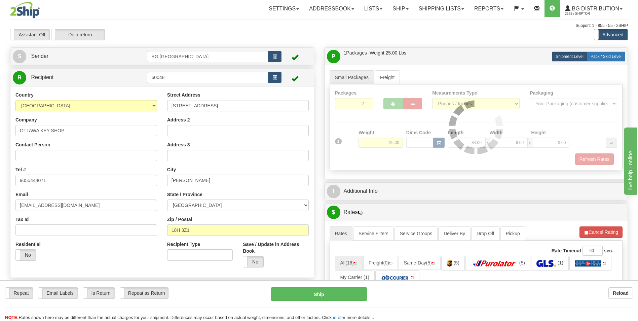
click at [603, 61] on label "Pack / Skid Level Pack.." at bounding box center [606, 56] width 38 height 10
radio input "true"
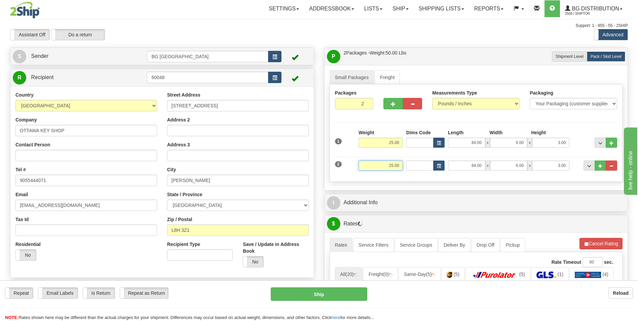
click at [385, 166] on input "25.00" at bounding box center [381, 166] width 44 height 10
type input "5.00"
type input "10.00"
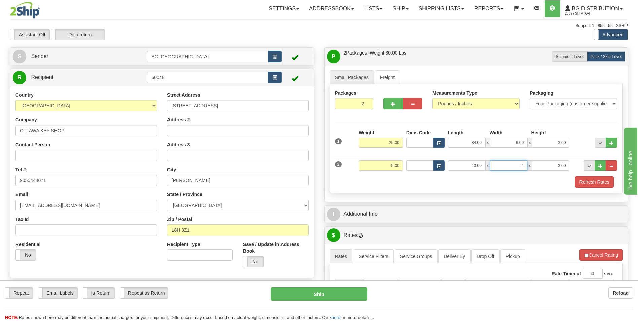
type input "4.00"
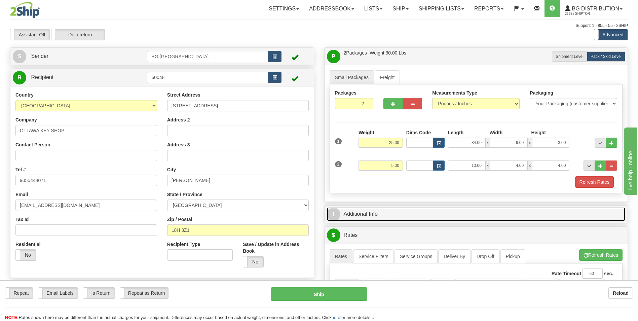
click at [377, 208] on link "I Additional Info" at bounding box center [476, 214] width 299 height 14
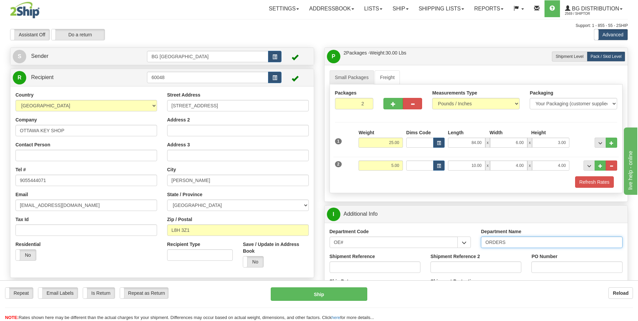
click at [509, 241] on input "ORDERS" at bounding box center [552, 242] width 142 height 11
type input "70183793-00"
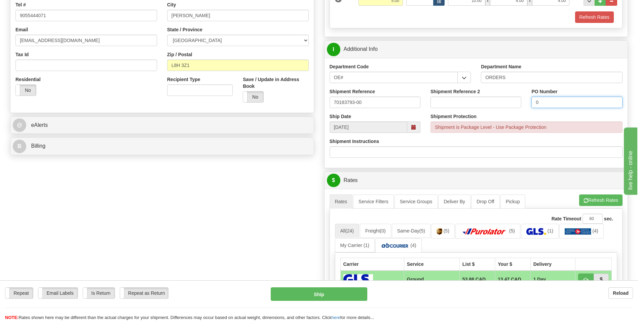
scroll to position [168, 0]
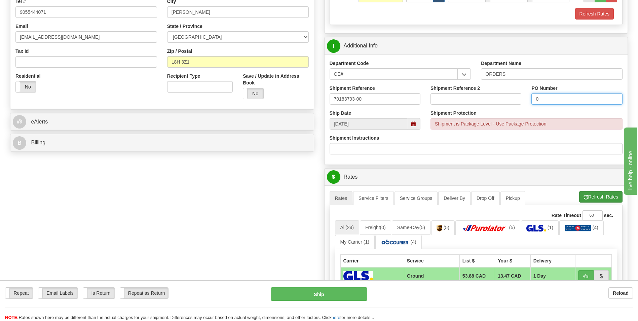
type input "0"
click at [595, 198] on button "Refresh Rates" at bounding box center [601, 196] width 43 height 11
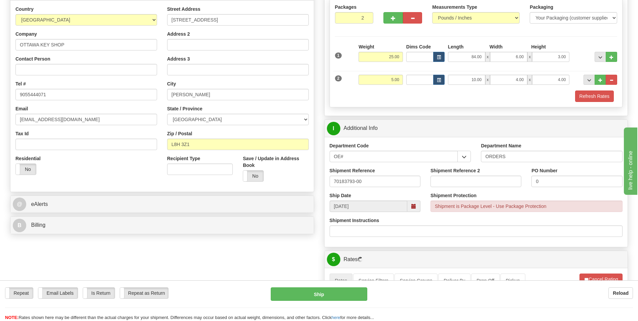
scroll to position [202, 0]
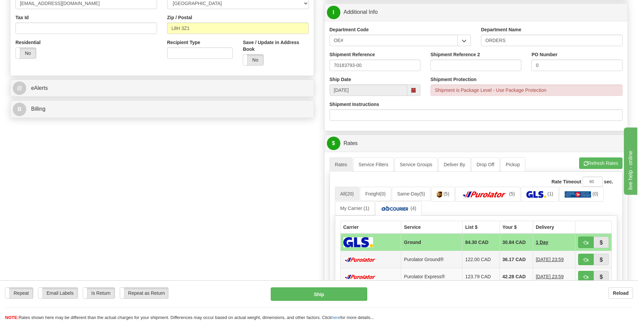
click at [507, 257] on td "36.17 CAD" at bounding box center [516, 259] width 33 height 17
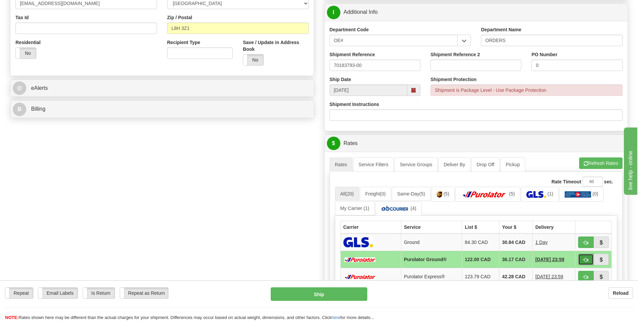
click at [587, 262] on span "button" at bounding box center [586, 260] width 5 height 4
type input "260"
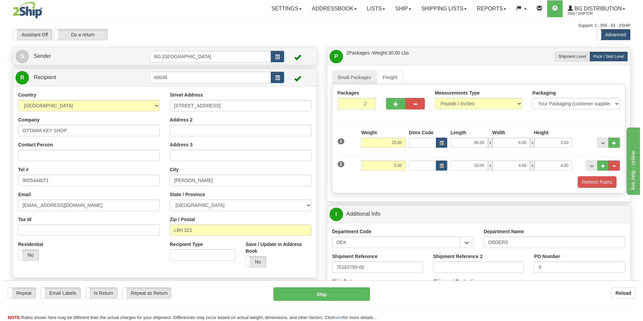
scroll to position [135, 0]
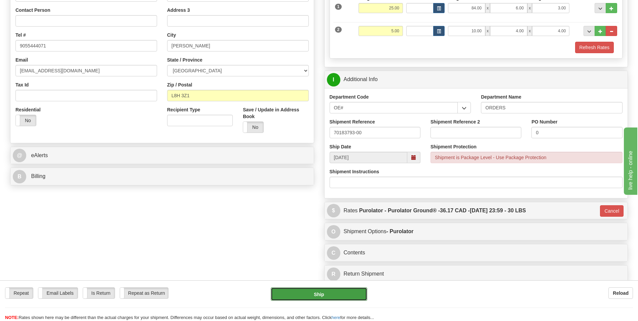
click at [339, 299] on button "Ship" at bounding box center [319, 293] width 96 height 13
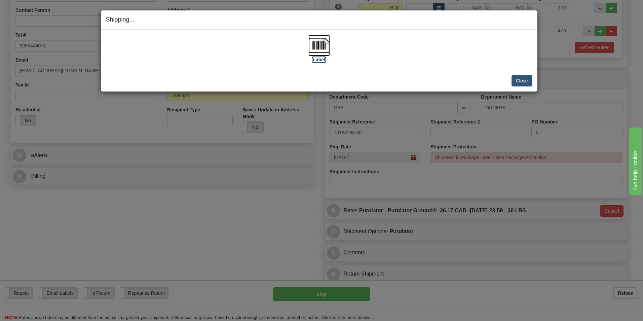
click at [322, 38] on img at bounding box center [320, 46] width 22 height 22
click at [517, 78] on button "Close" at bounding box center [522, 80] width 21 height 11
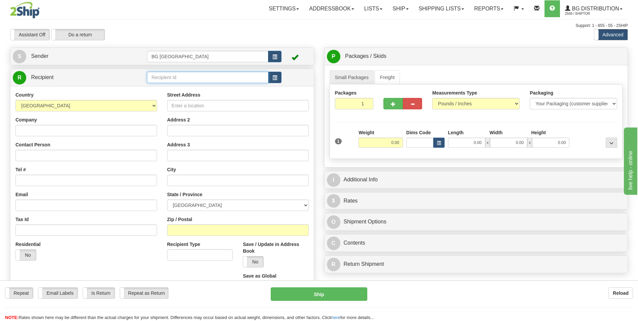
click at [162, 79] on input "text" at bounding box center [207, 77] width 121 height 11
click at [163, 86] on div "60020" at bounding box center [206, 87] width 115 height 7
type input "60020"
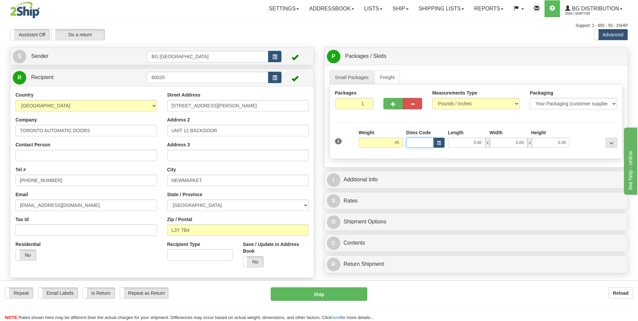
type input "45.00"
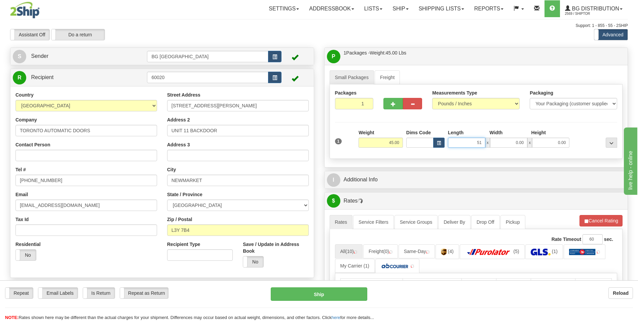
type input "51.00"
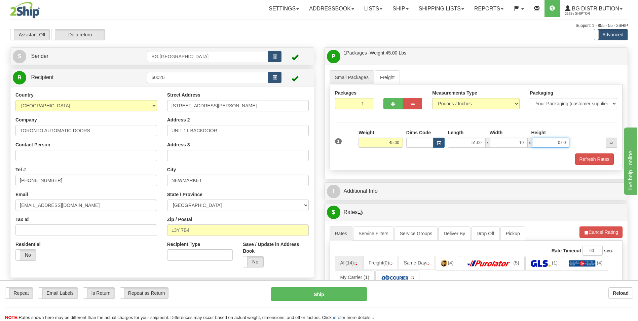
type input "10.00"
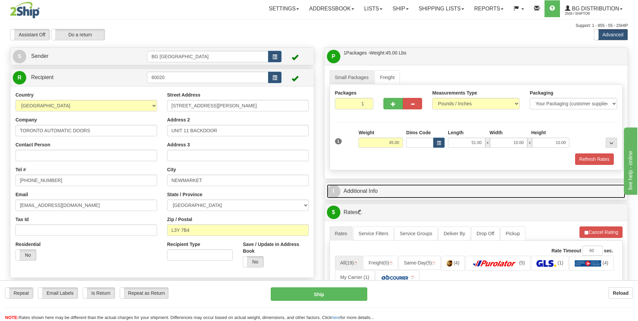
click at [374, 195] on link "I Additional Info" at bounding box center [476, 191] width 299 height 14
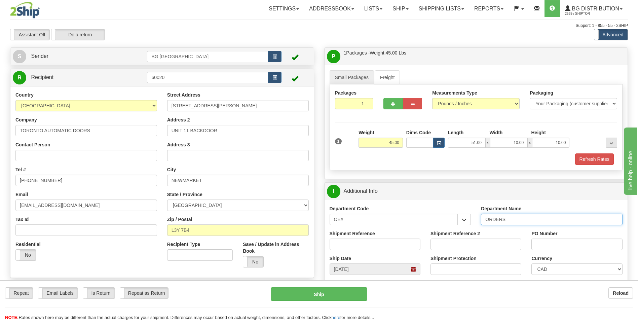
click at [532, 220] on input "ORDERS" at bounding box center [552, 219] width 142 height 11
type input "70179712-00"
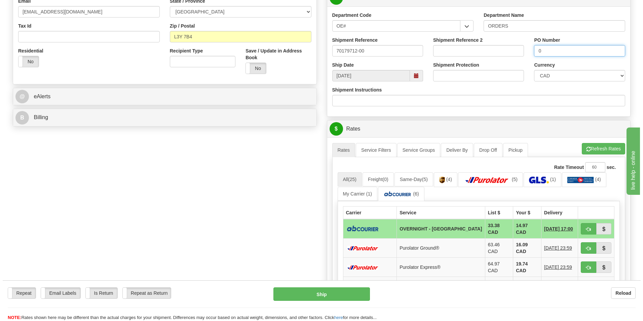
scroll to position [202, 0]
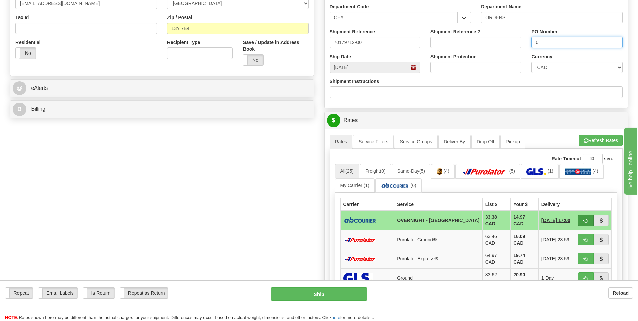
type input "0"
click at [583, 217] on button "button" at bounding box center [586, 220] width 15 height 11
type input "4"
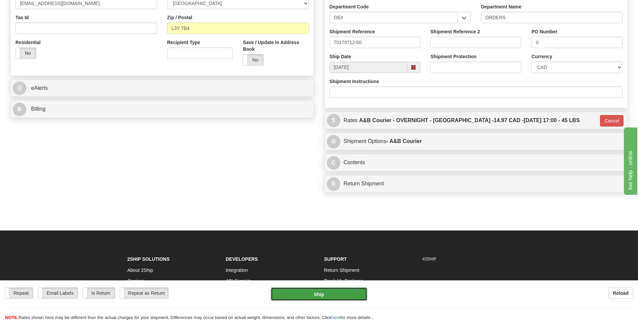
click at [322, 294] on button "Ship" at bounding box center [319, 293] width 96 height 13
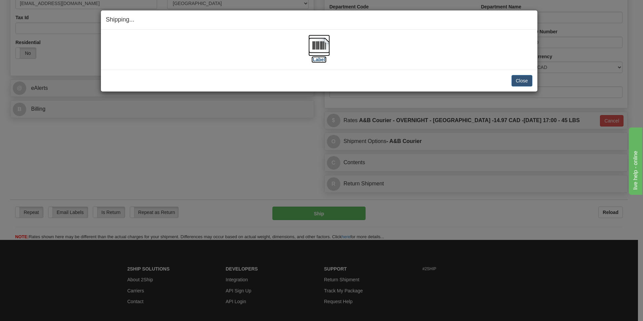
click at [322, 46] on img at bounding box center [320, 46] width 22 height 22
